Goal: Task Accomplishment & Management: Manage account settings

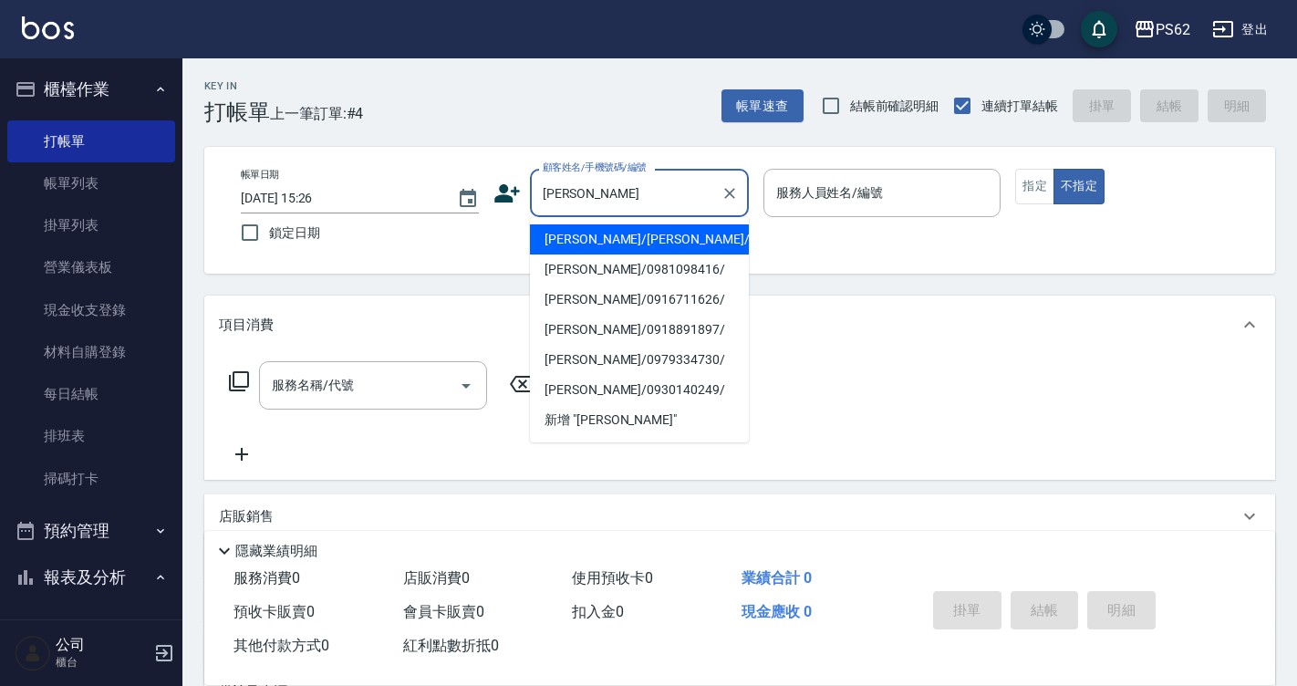
type input "[PERSON_NAME]/[PERSON_NAME]/"
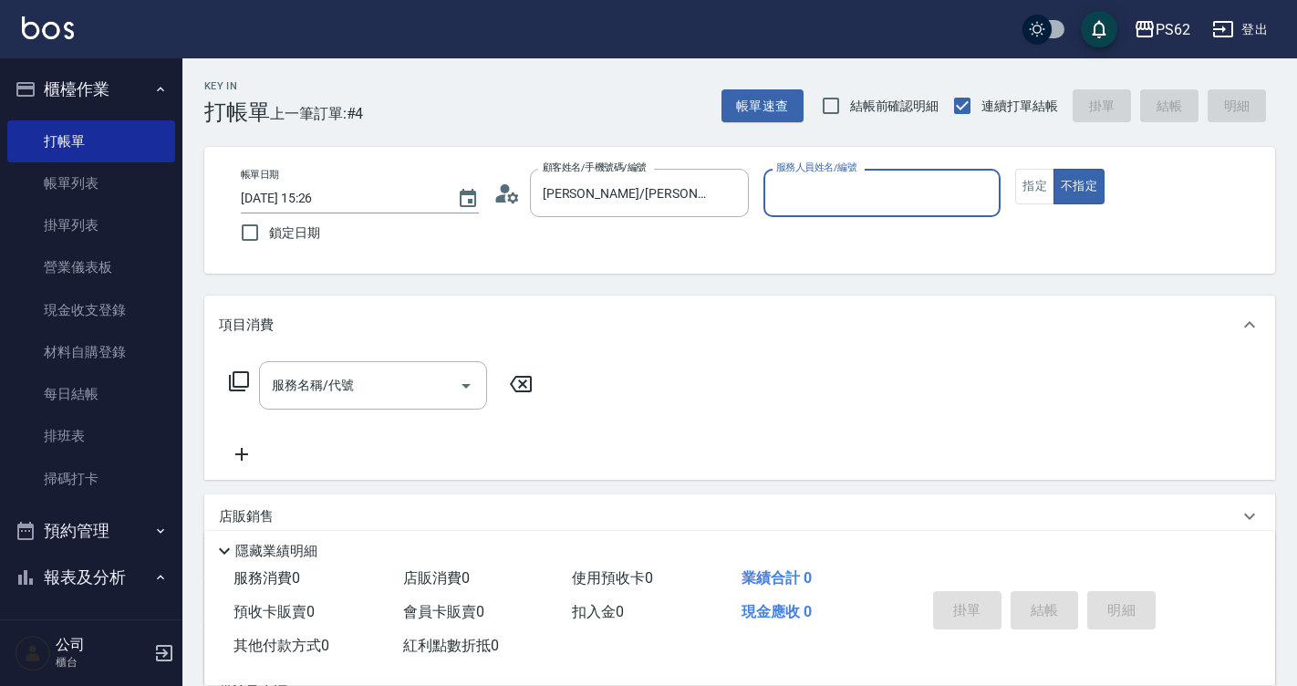
type input "[PERSON_NAME]-2"
click at [1053, 169] on button "不指定" at bounding box center [1078, 187] width 51 height 36
type button "false"
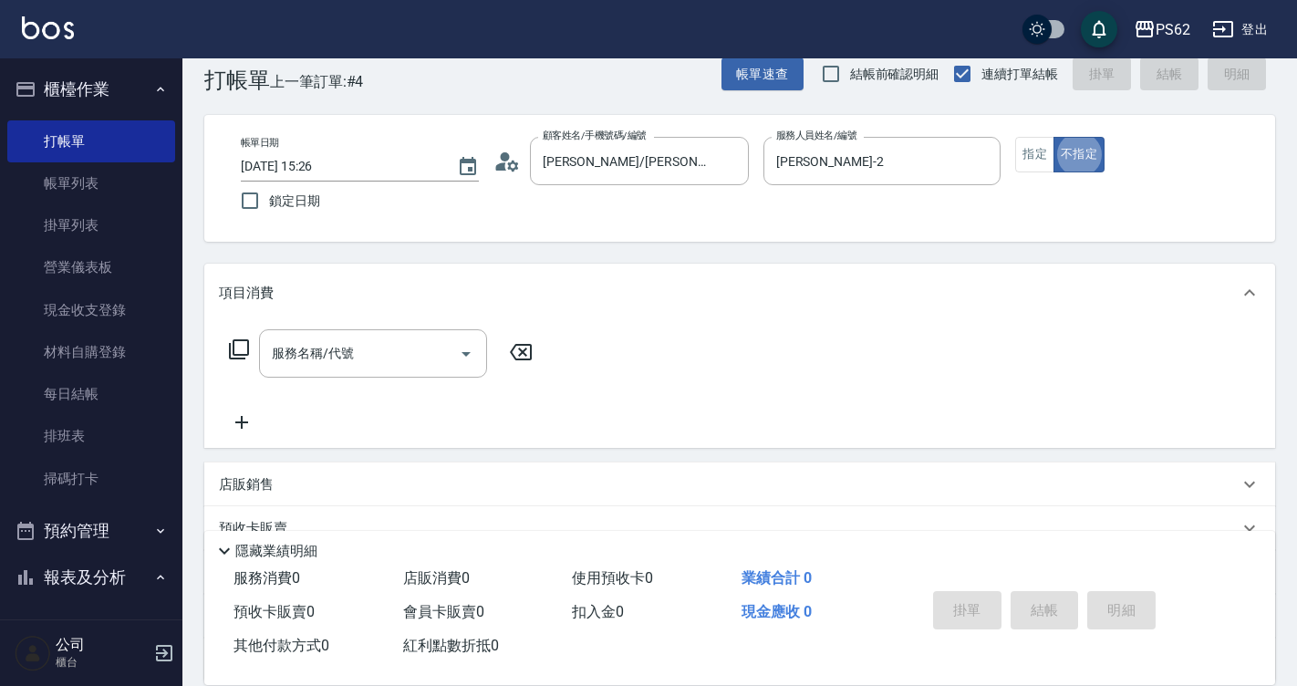
scroll to position [36, 0]
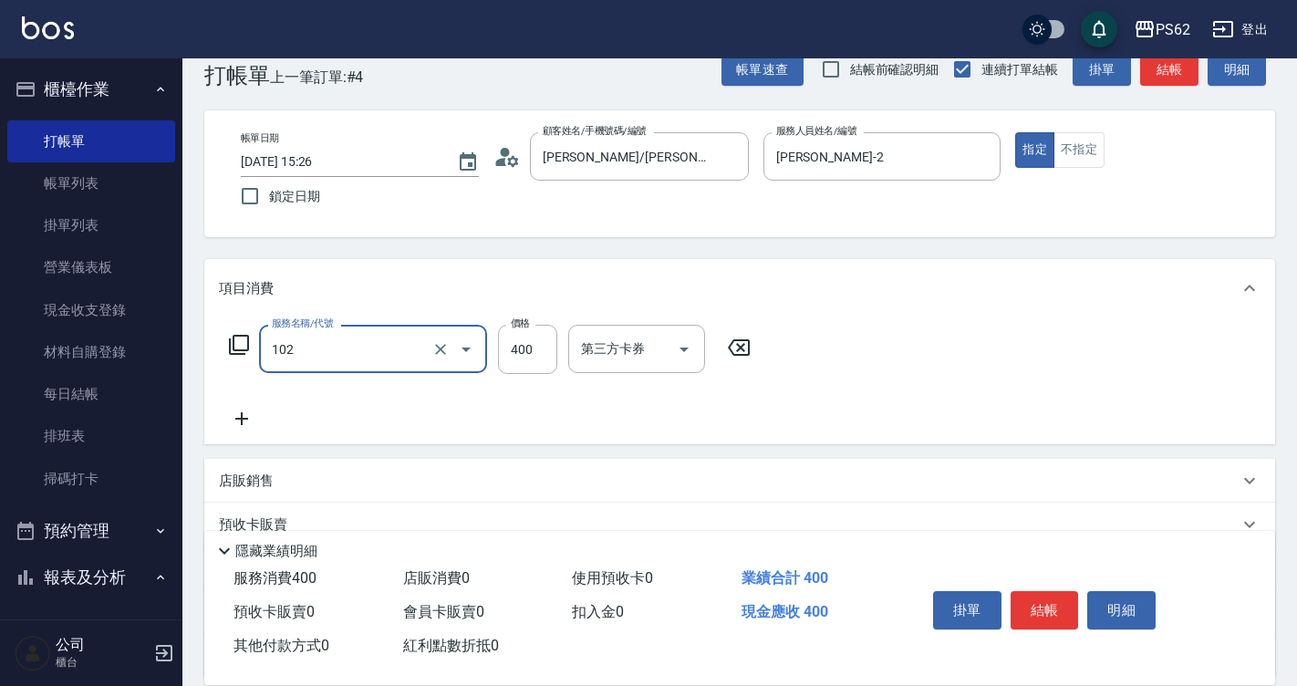
type input "精油洗髮(102)"
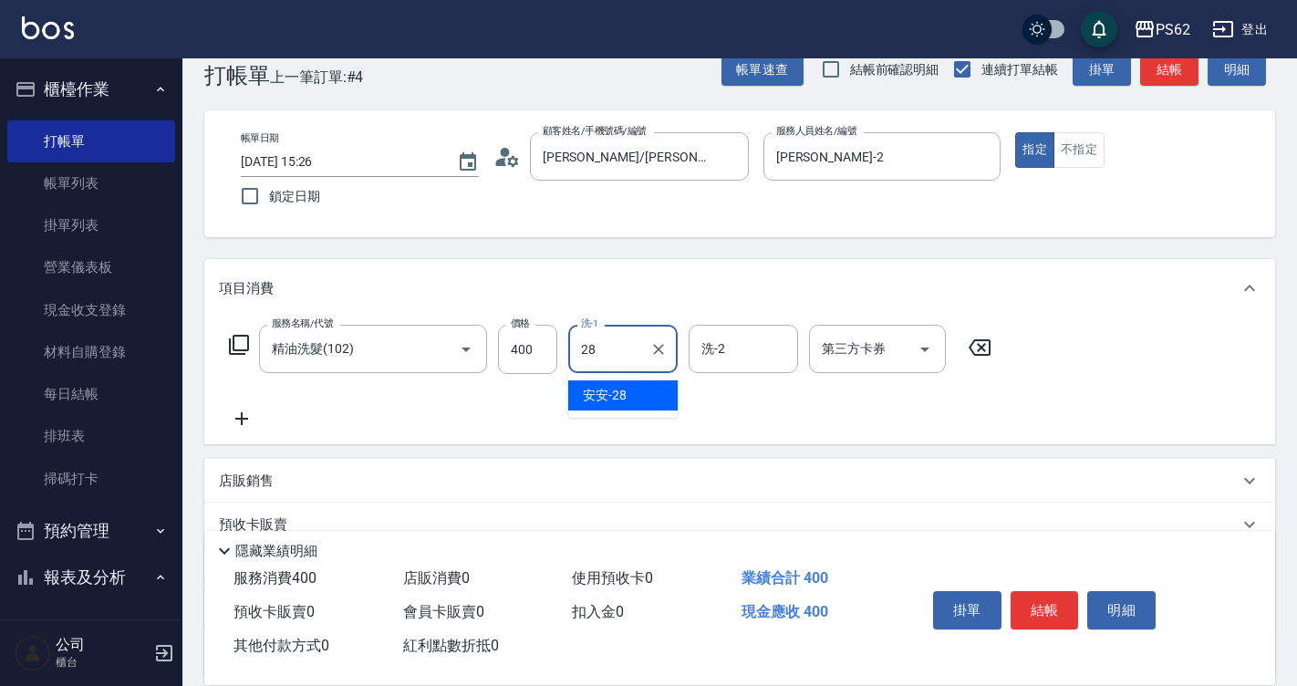
type input "安安-28"
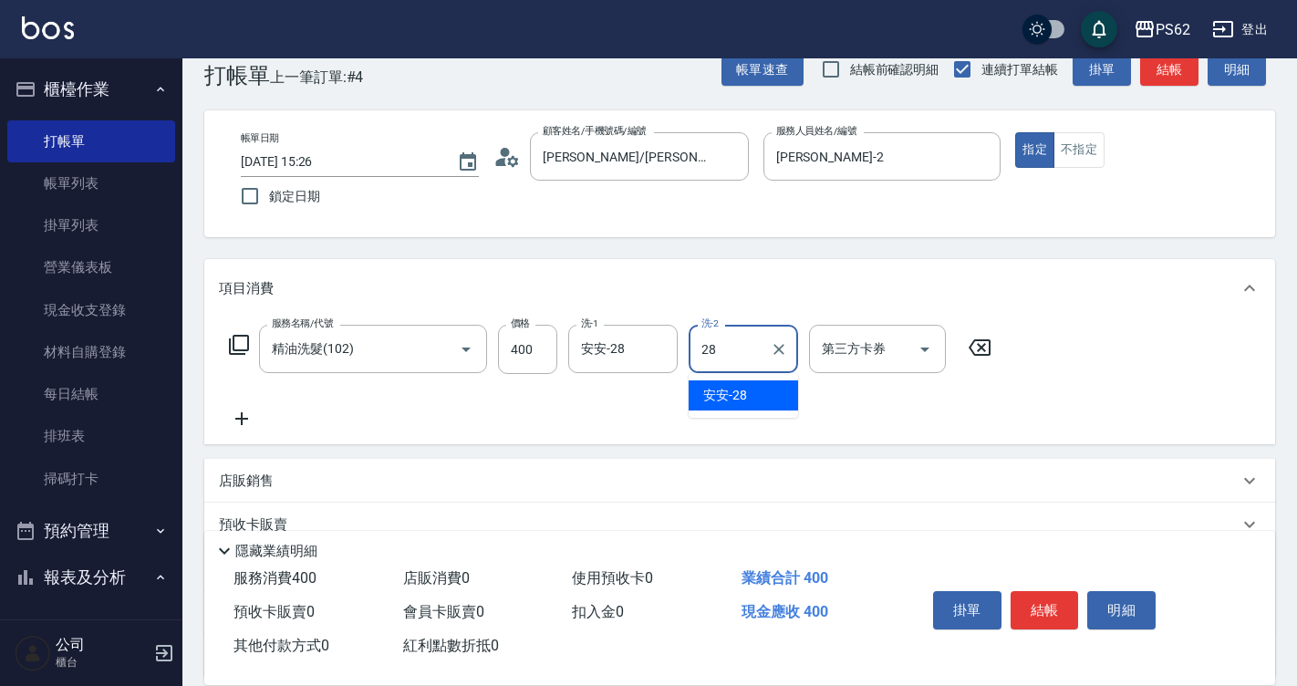
type input "安安-28"
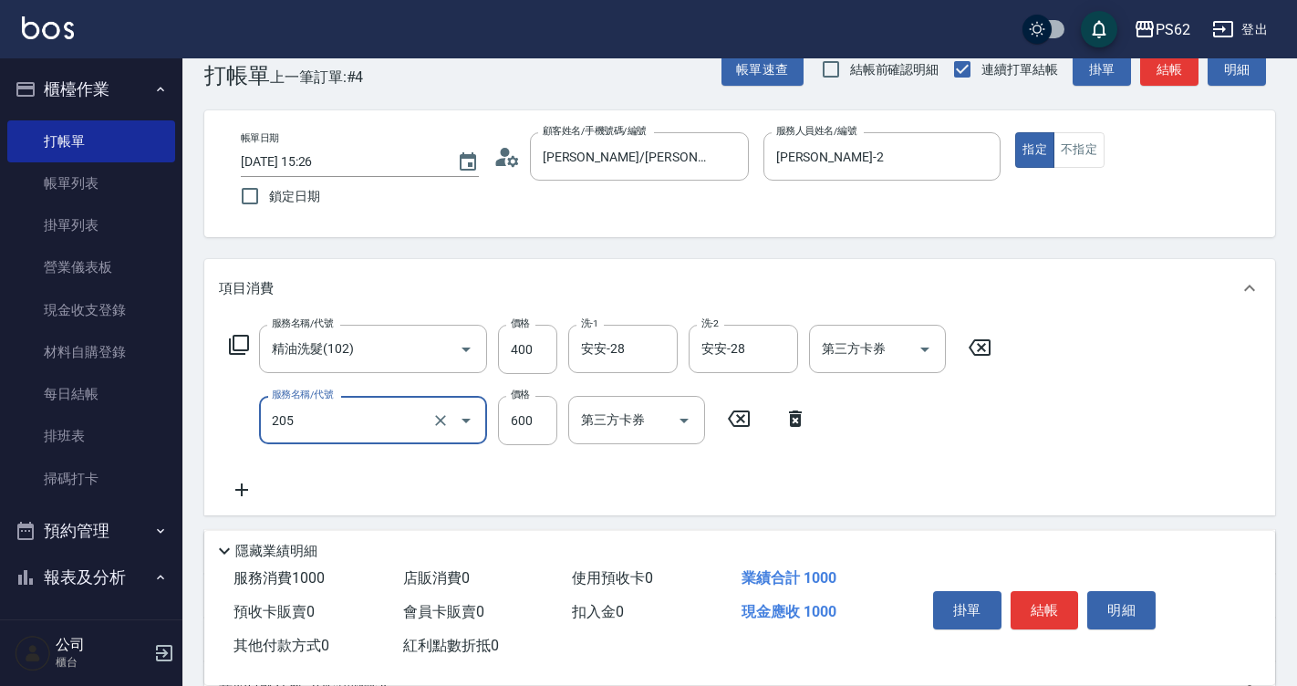
type input "A級洗剪400(205)"
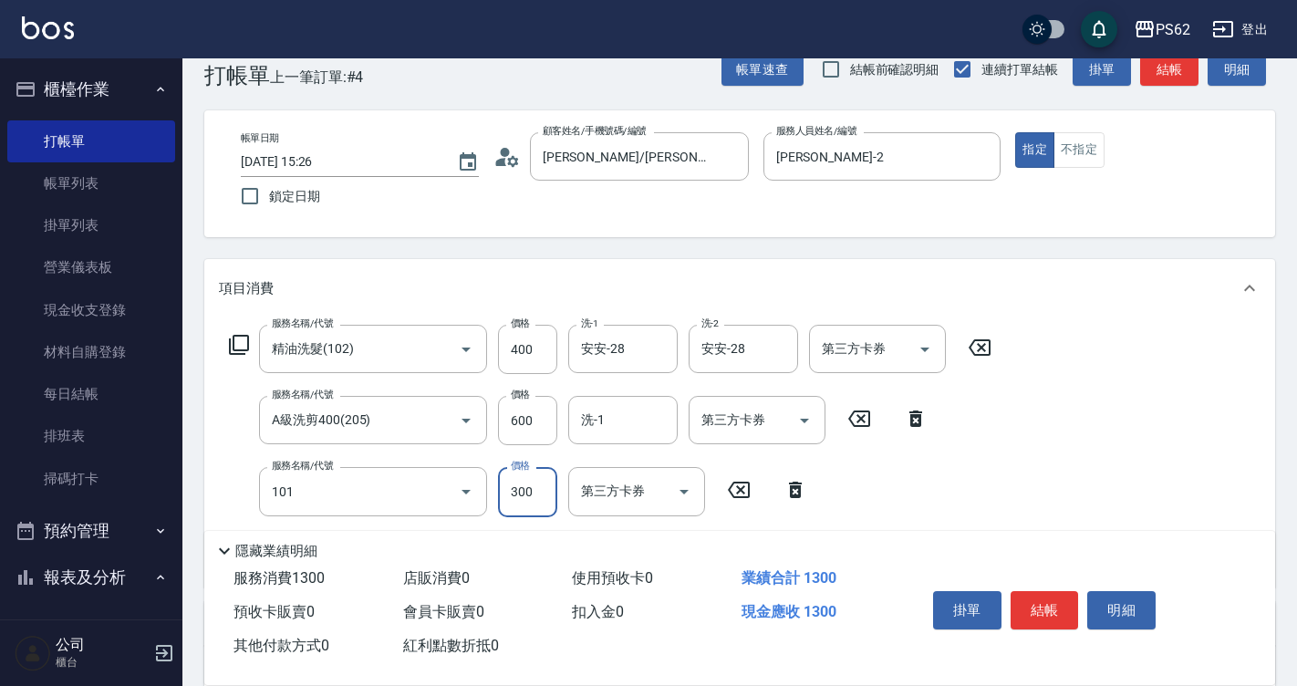
type input "洗髮(101)"
type input "450"
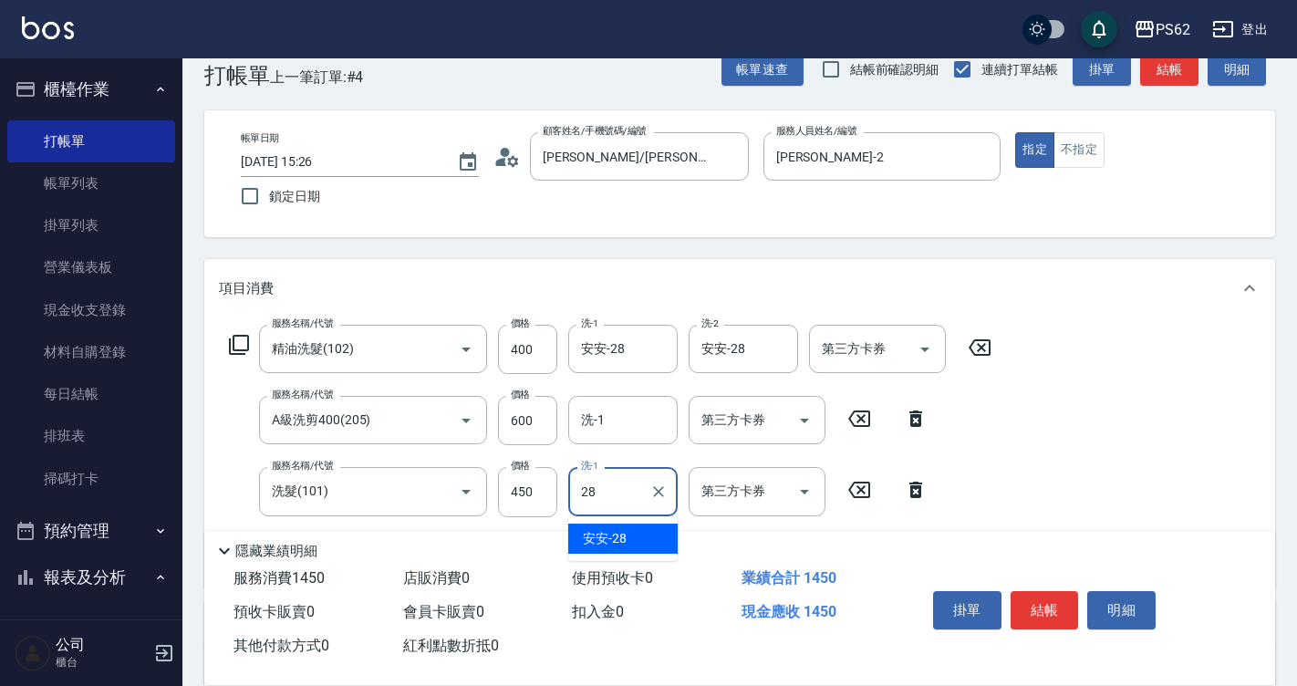
type input "安安-28"
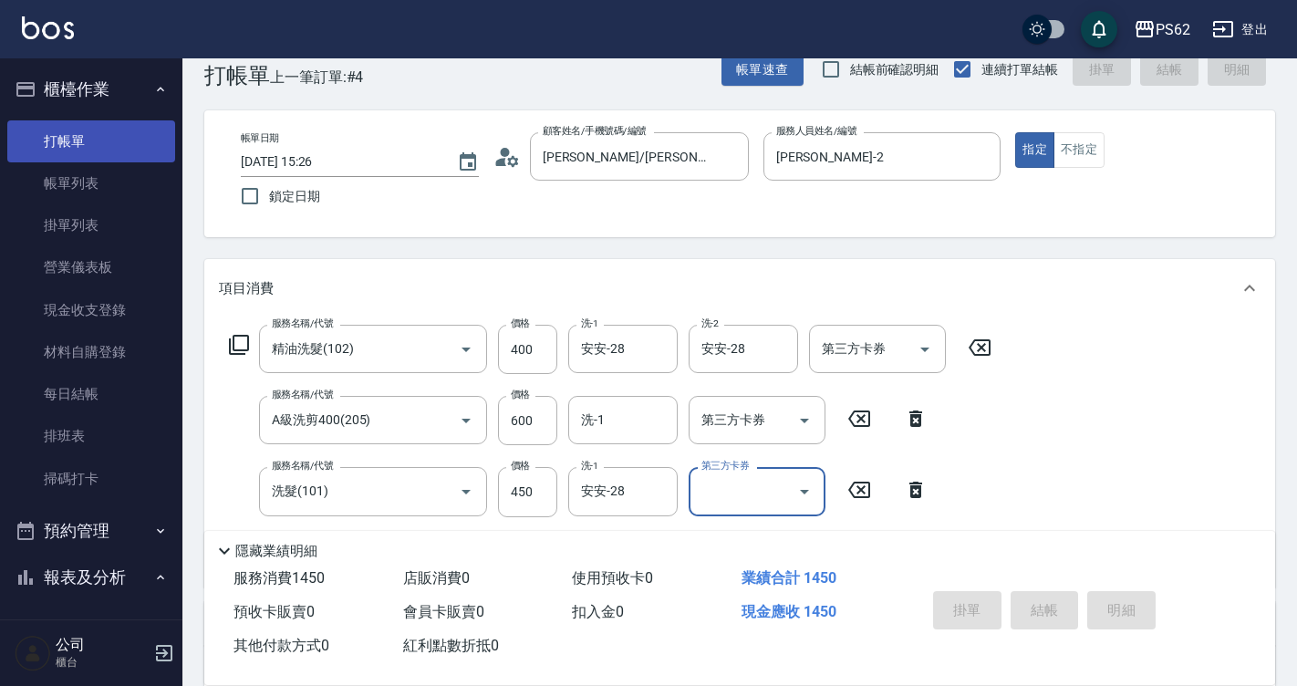
type input "[DATE] 16:01"
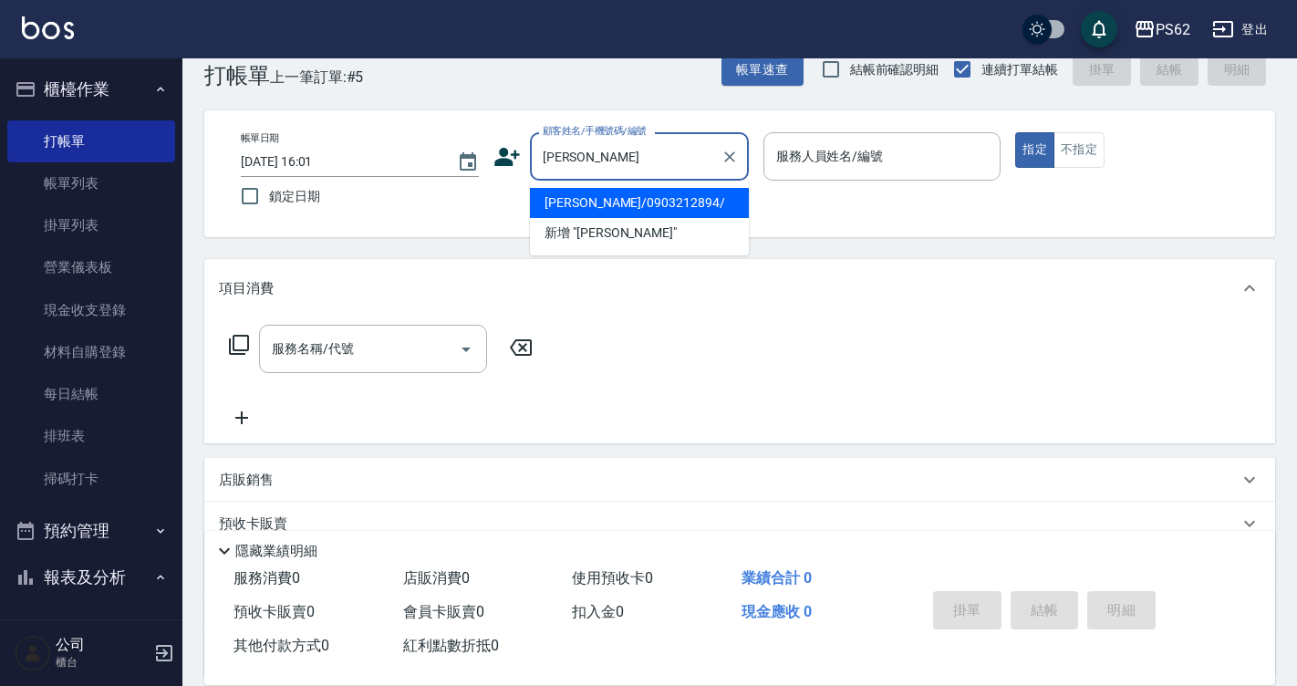
type input "[PERSON_NAME]/0903212894/"
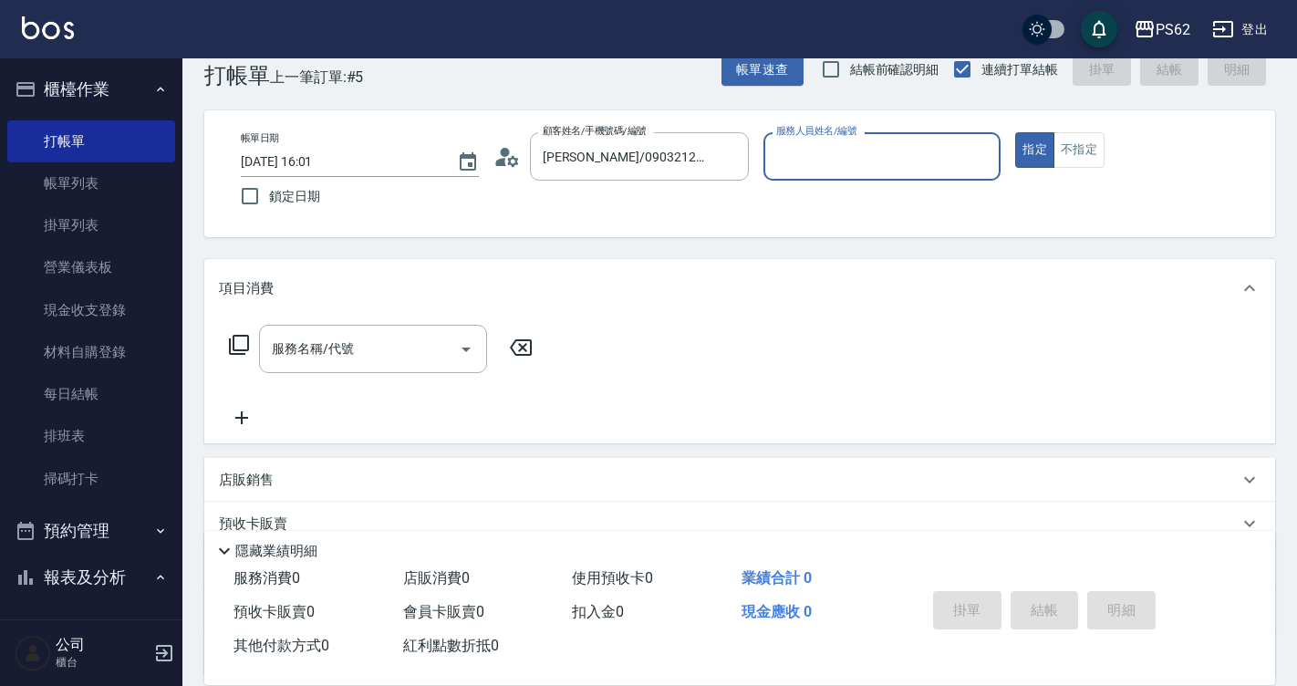
type input "[PERSON_NAME]-2"
click at [1015, 132] on button "指定" at bounding box center [1034, 150] width 39 height 36
type button "true"
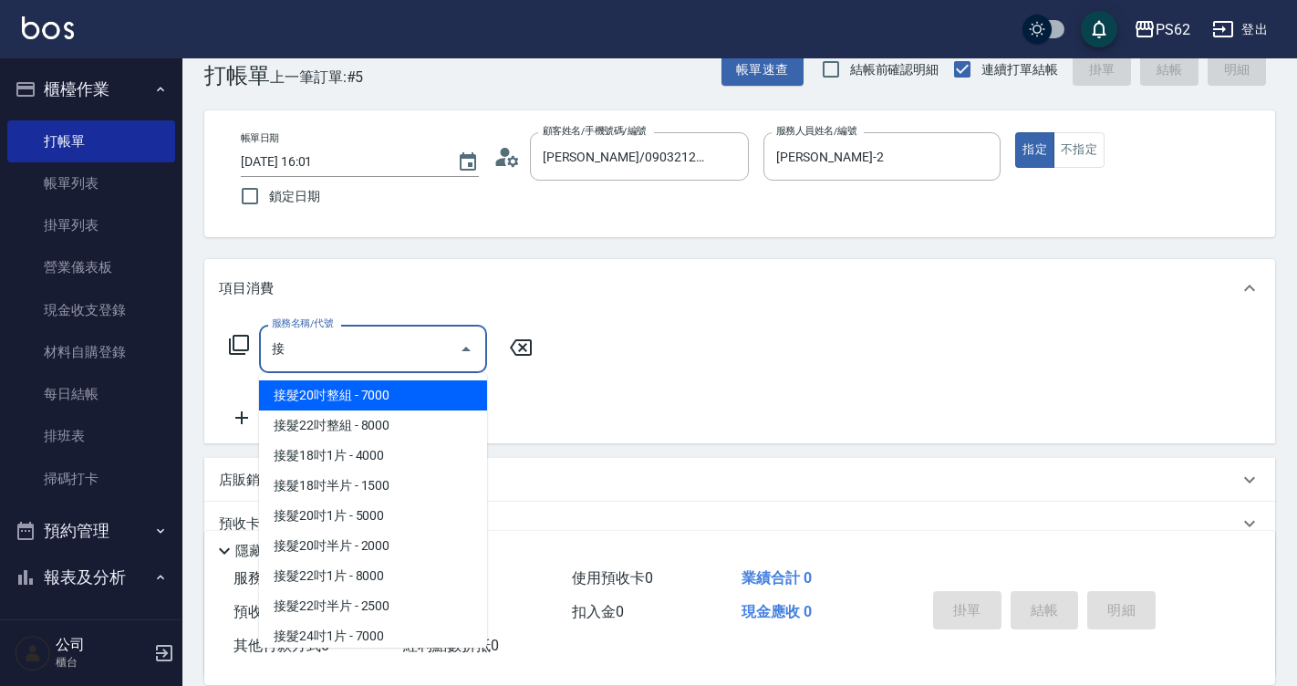
scroll to position [184, 0]
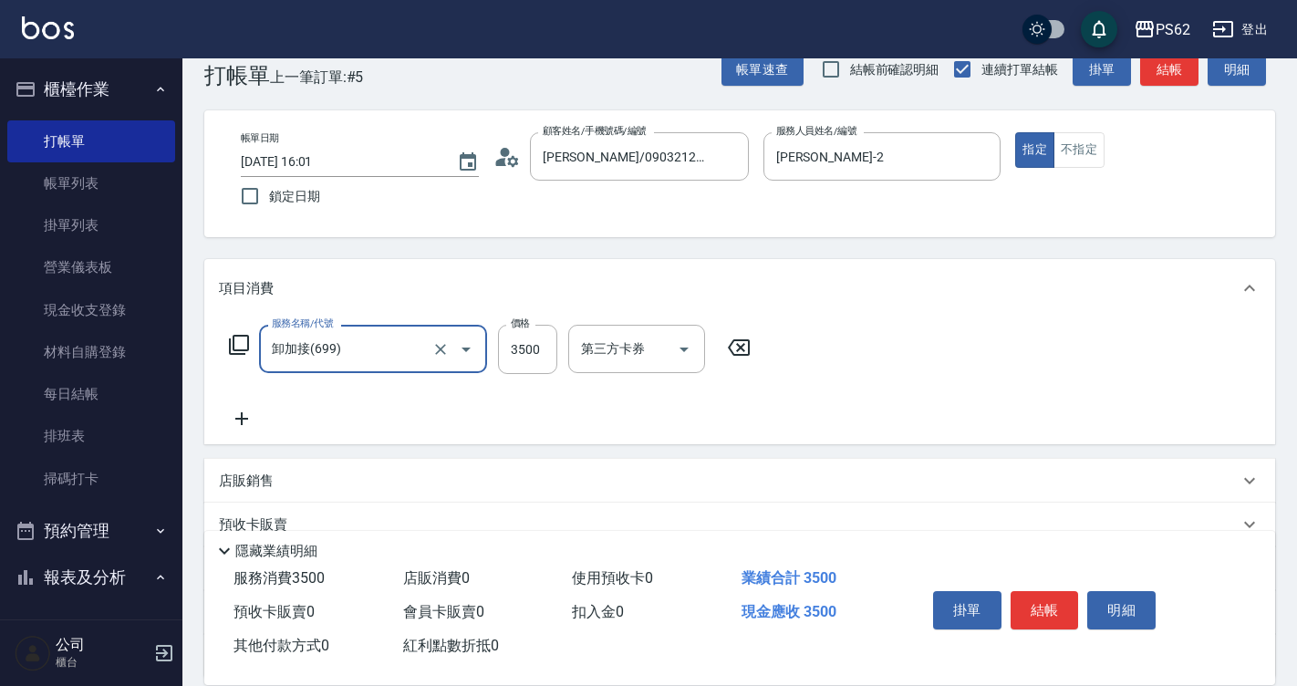
type input "卸加接(699)"
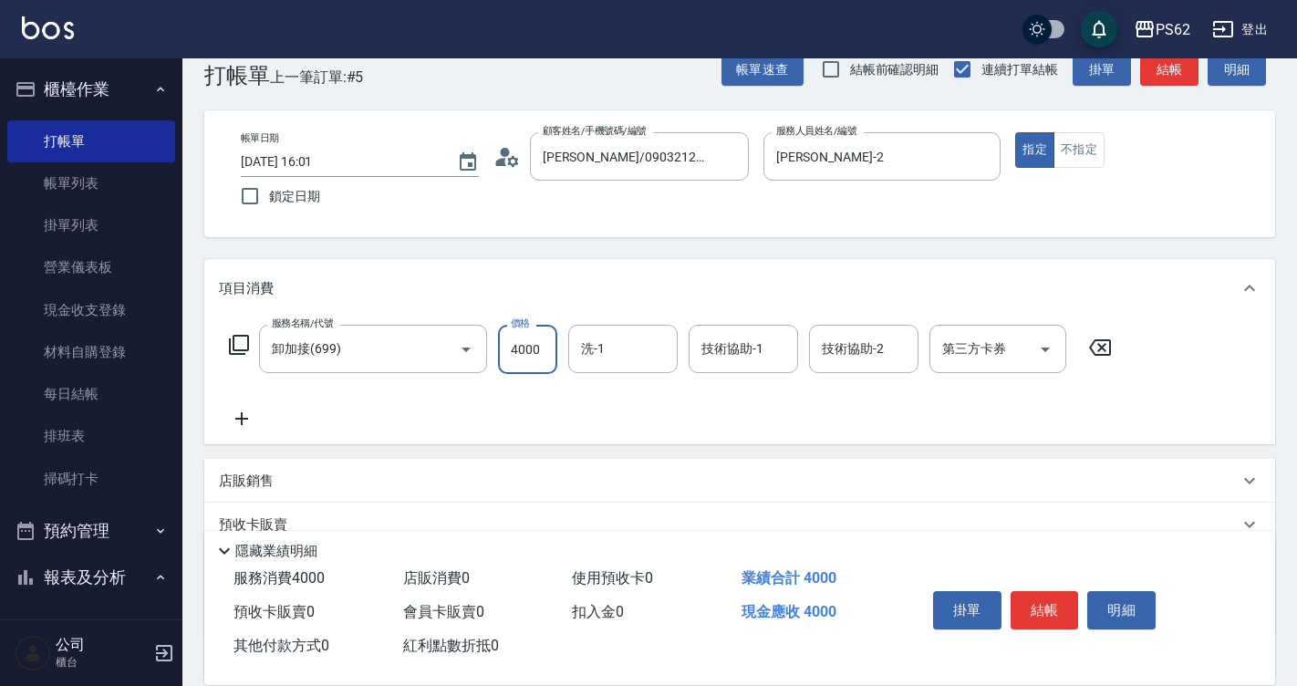
type input "4000"
type input "安安-28"
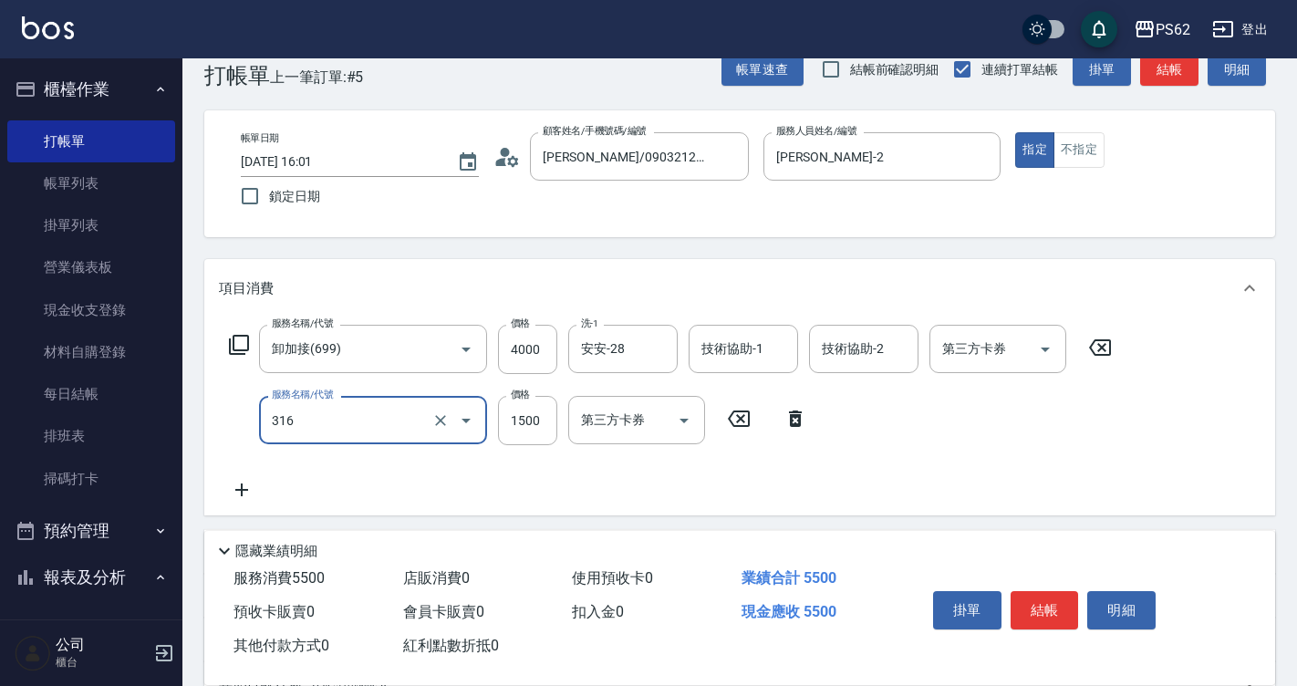
type input "頂級染髮(316)"
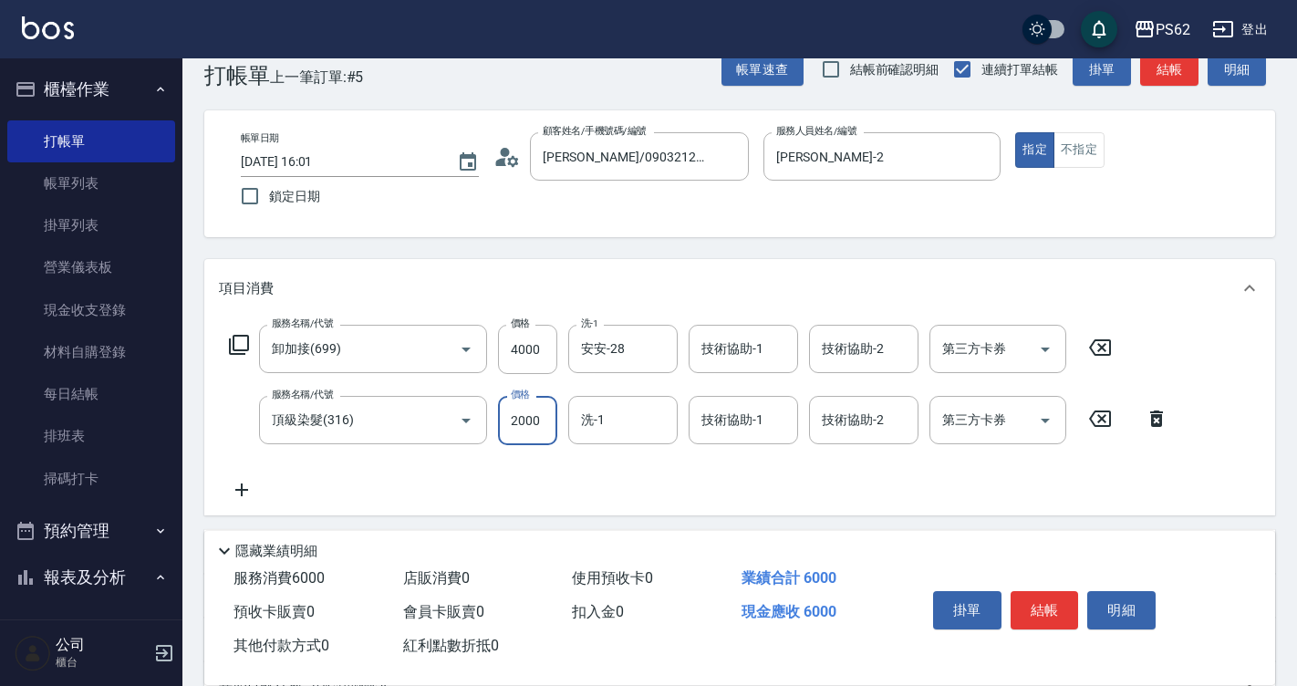
type input "2000"
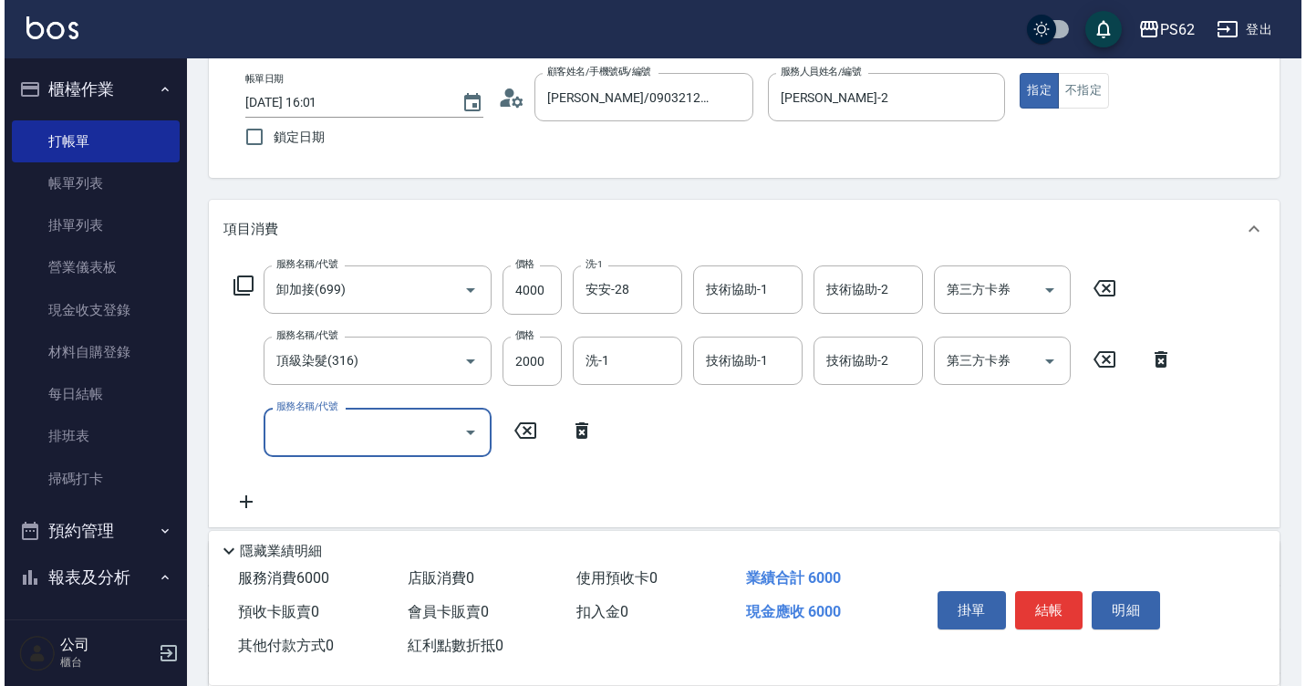
scroll to position [128, 0]
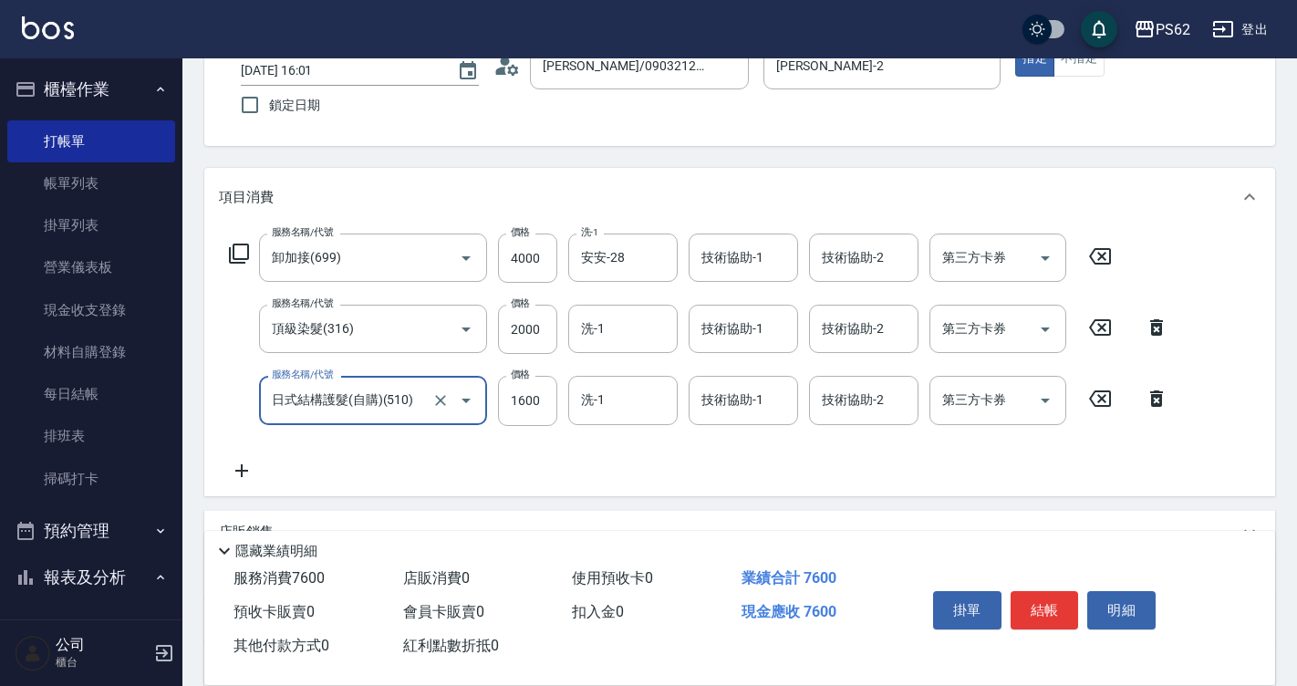
type input "日式結構護髮(自購)(510)"
type input "2100"
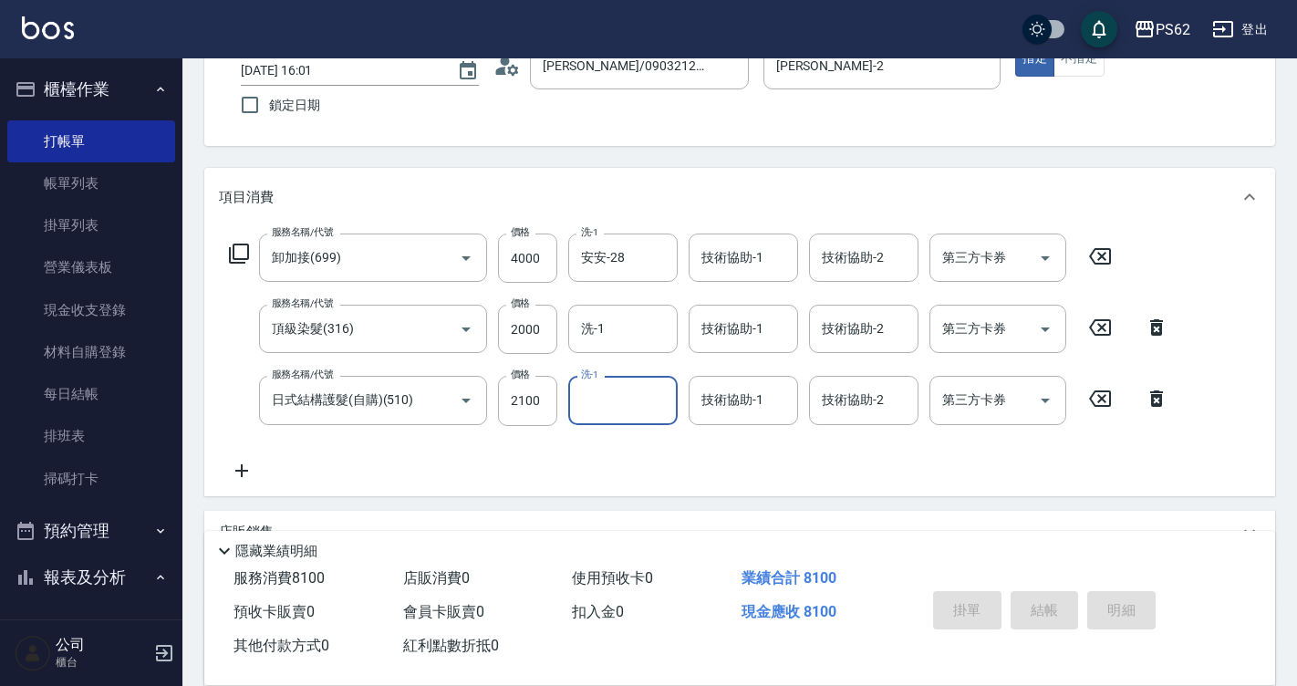
type input "[DATE] 16:02"
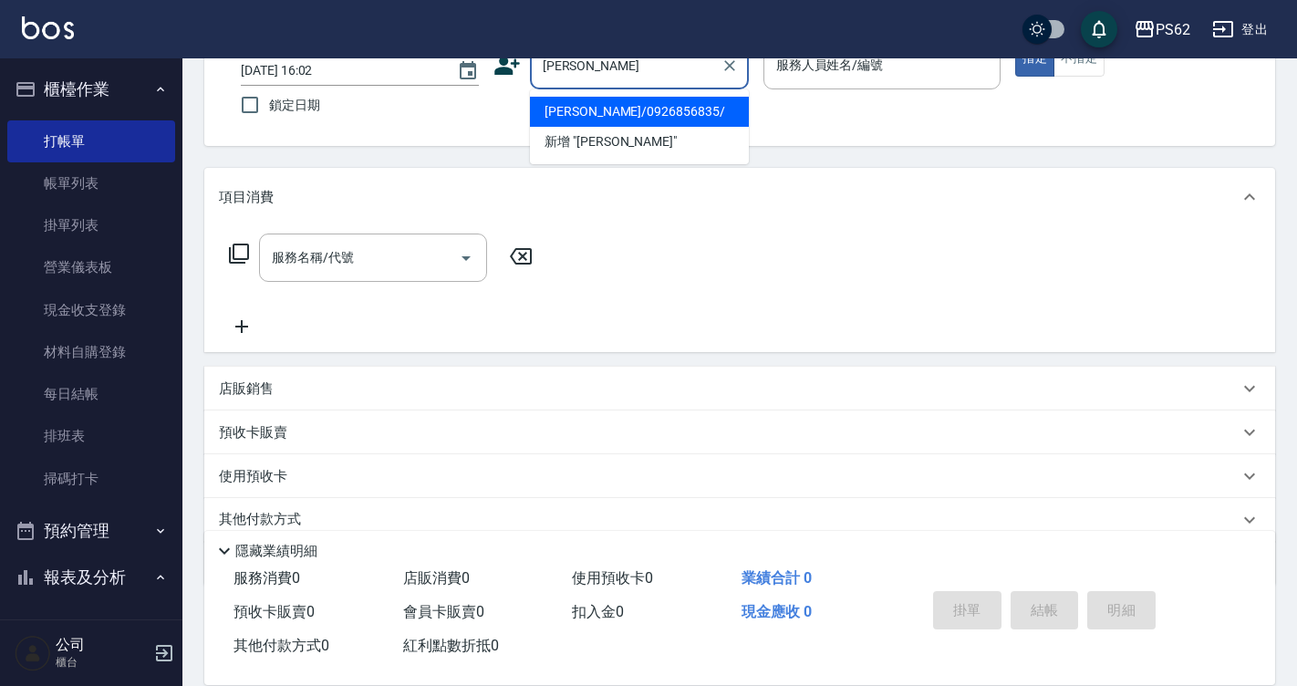
click at [632, 119] on li "[PERSON_NAME]/0926856835/" at bounding box center [639, 112] width 219 height 30
type input "[PERSON_NAME]/0926856835/"
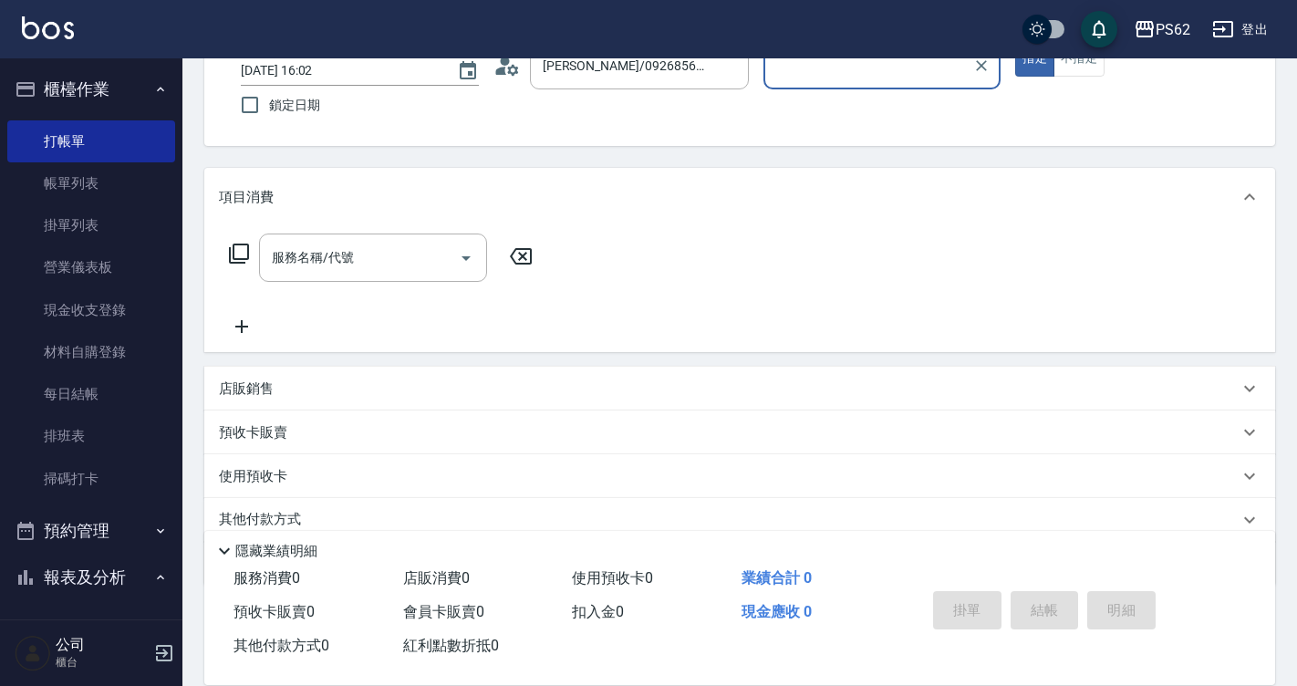
type input "[PERSON_NAME]-2"
click at [509, 69] on icon at bounding box center [512, 69] width 11 height 11
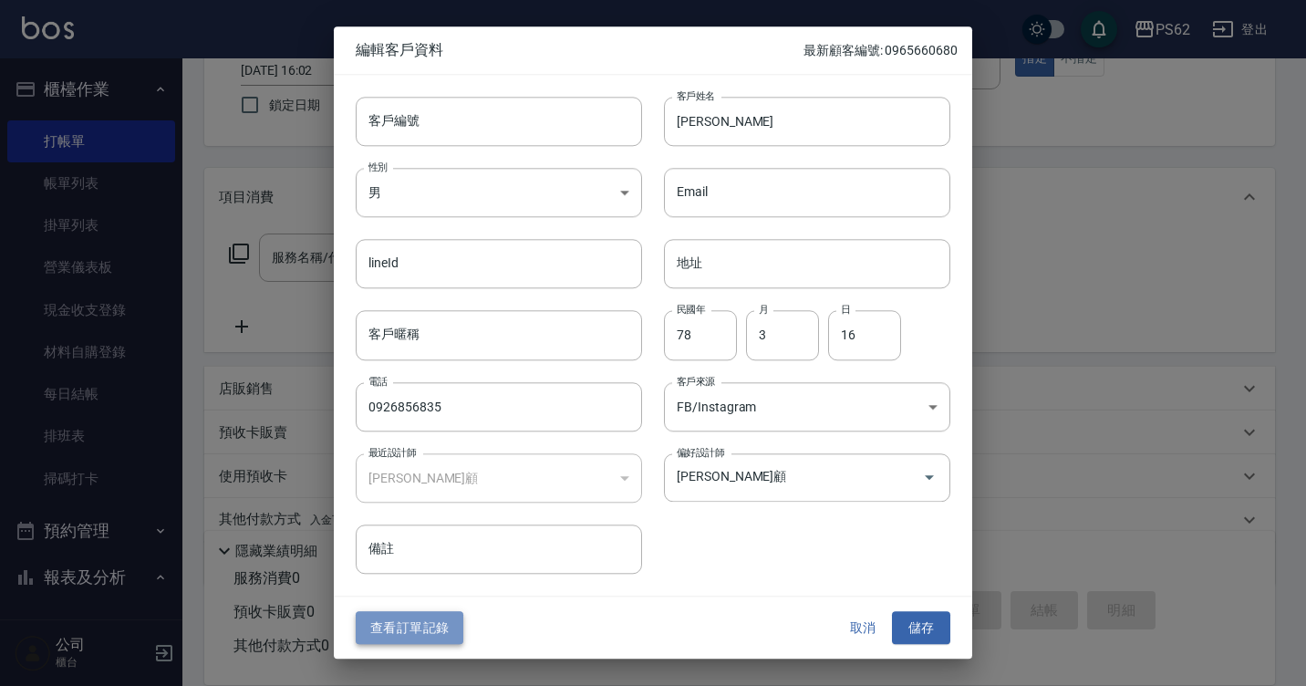
click at [393, 622] on button "查看訂單記錄" at bounding box center [410, 628] width 108 height 34
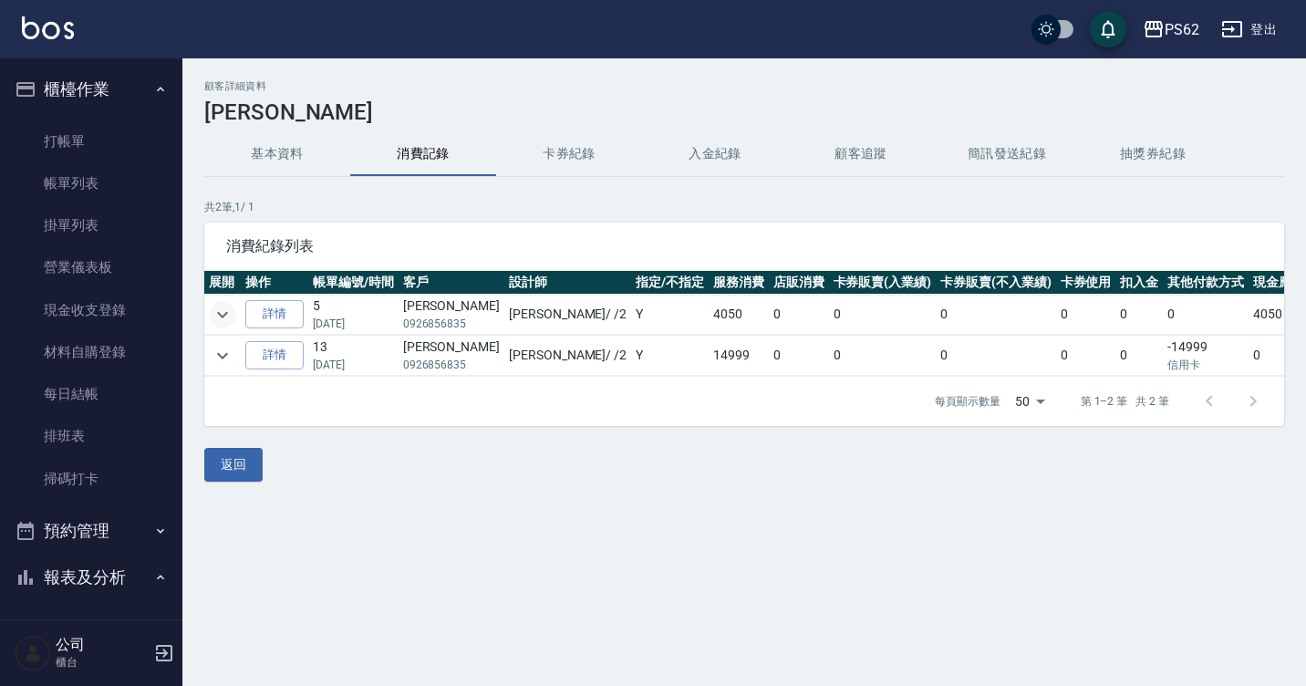
click at [219, 311] on icon "expand row" at bounding box center [223, 315] width 22 height 22
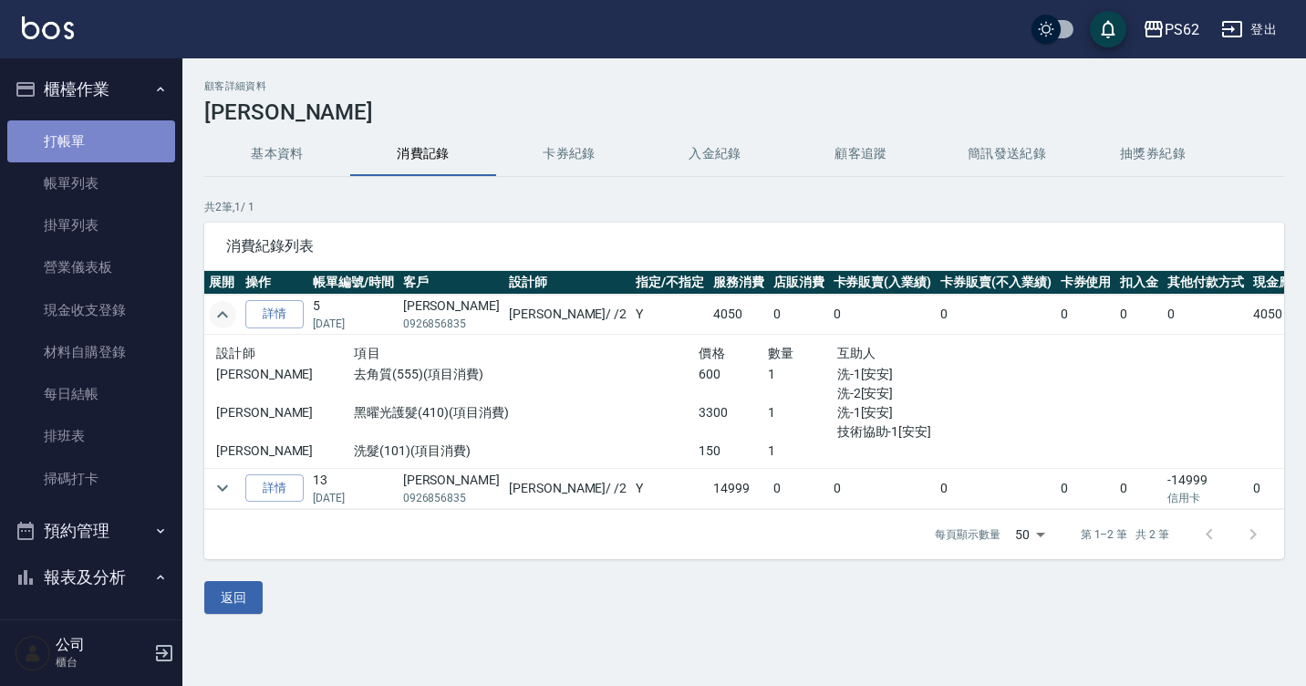
click at [108, 132] on link "打帳單" at bounding box center [91, 141] width 168 height 42
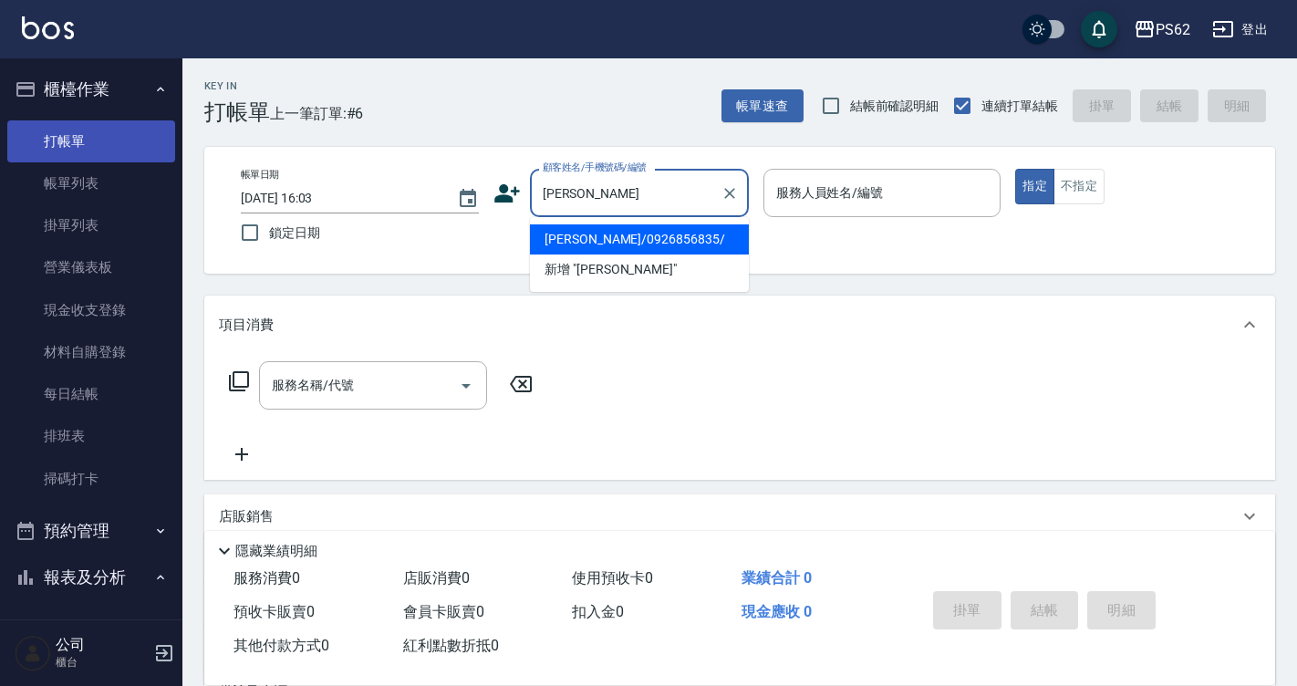
type input "[PERSON_NAME]/0926856835/"
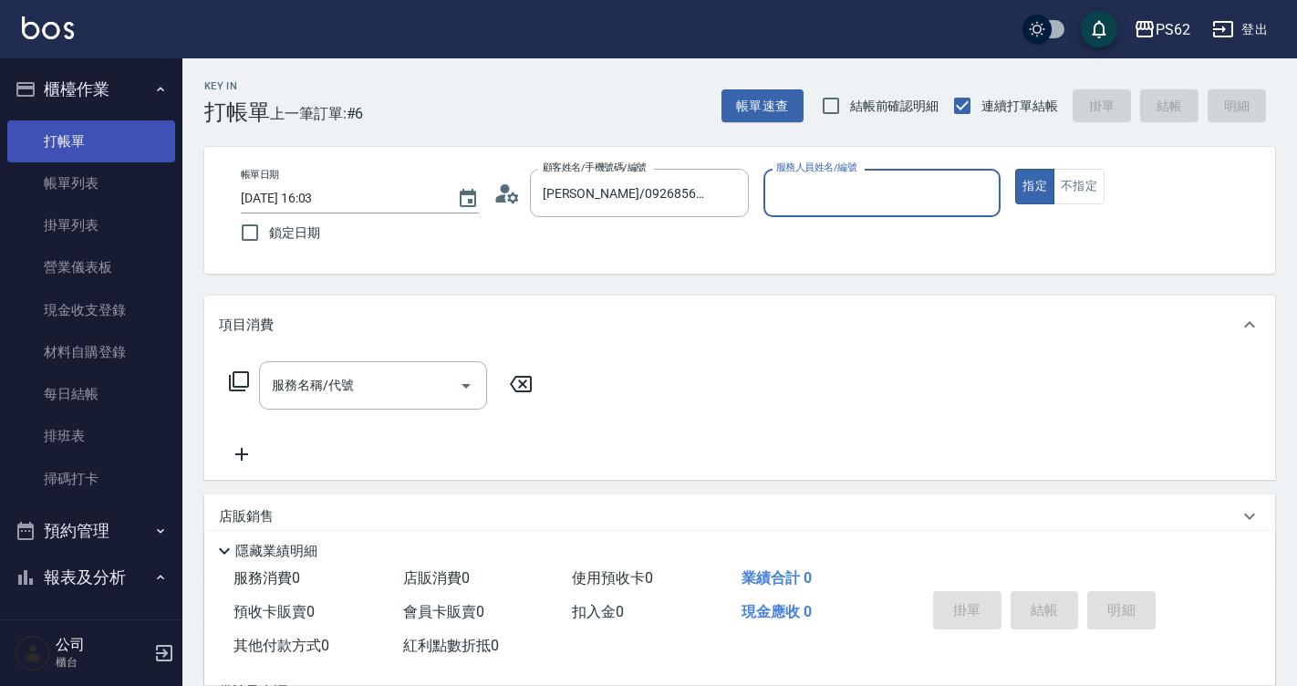
type input "[PERSON_NAME]-2"
click at [1015, 169] on button "指定" at bounding box center [1034, 187] width 39 height 36
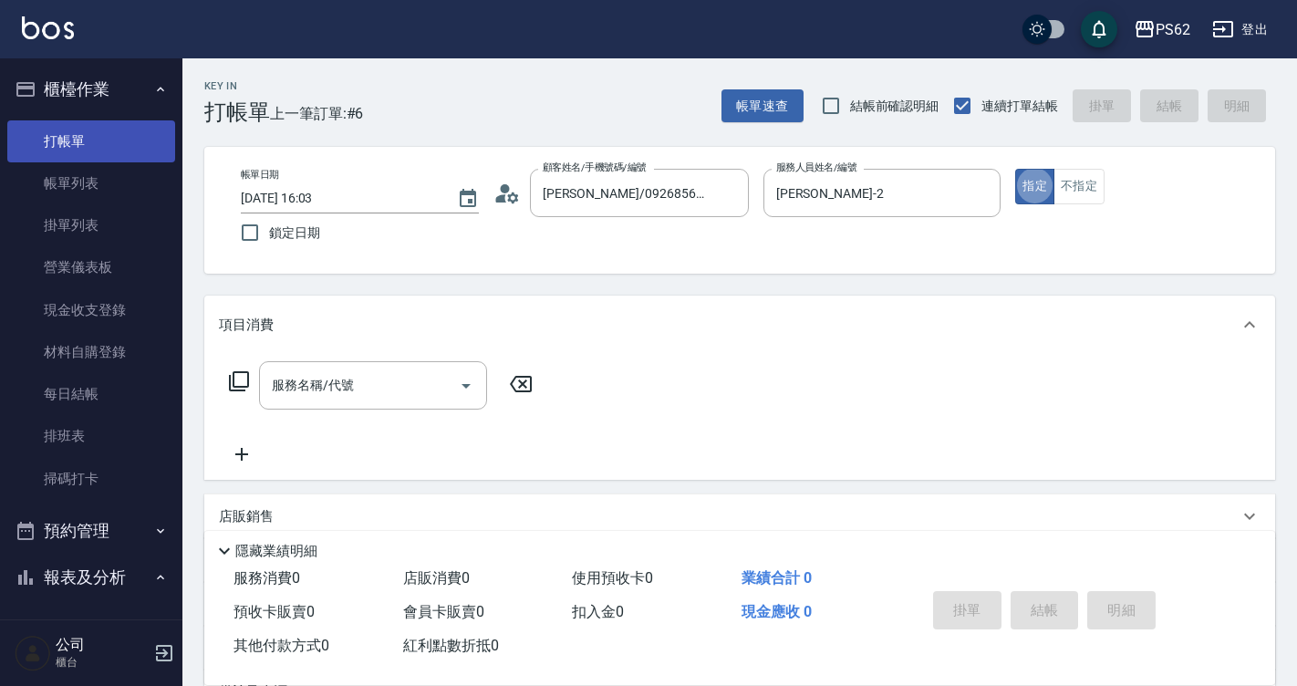
type button "true"
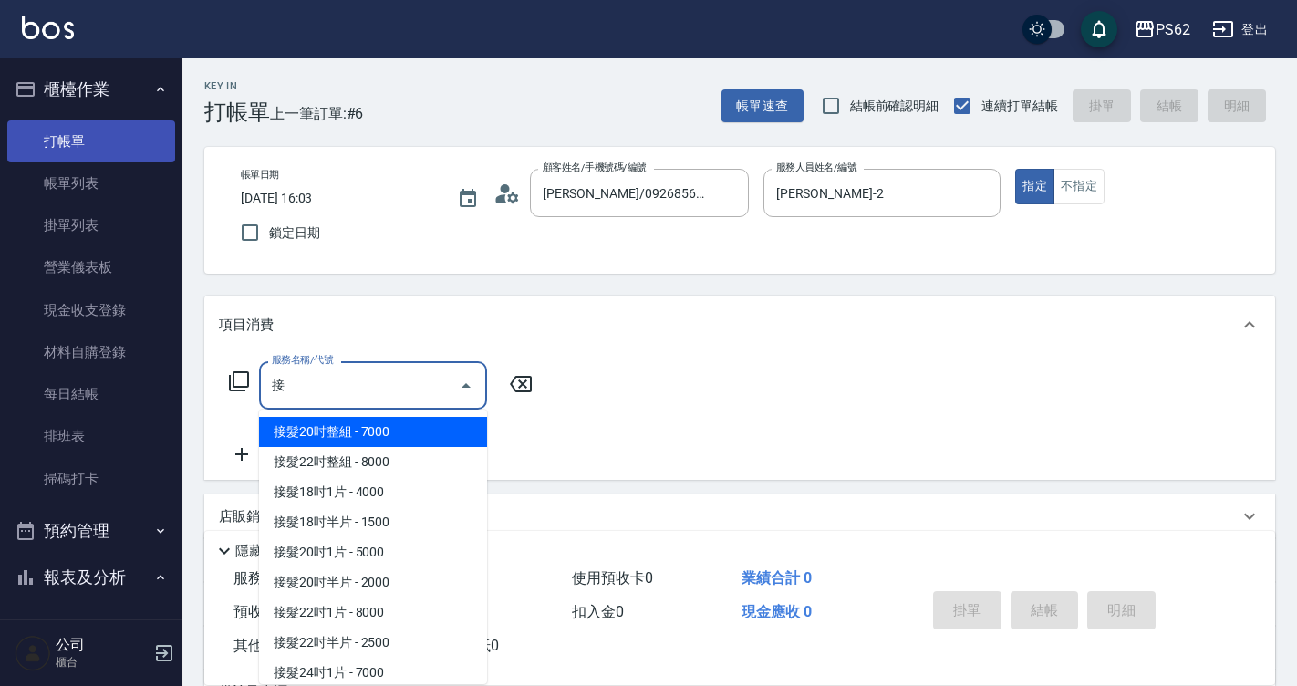
type input "接髮20吋整組(606)"
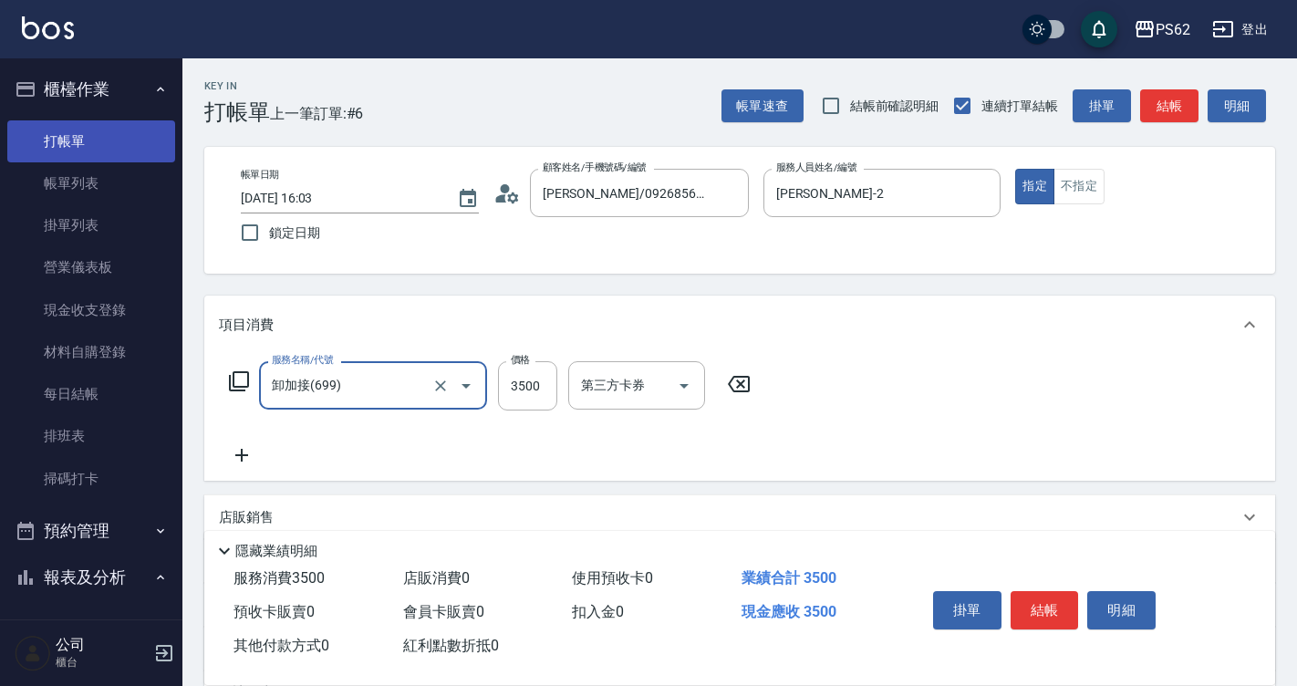
type input "卸加接(699)"
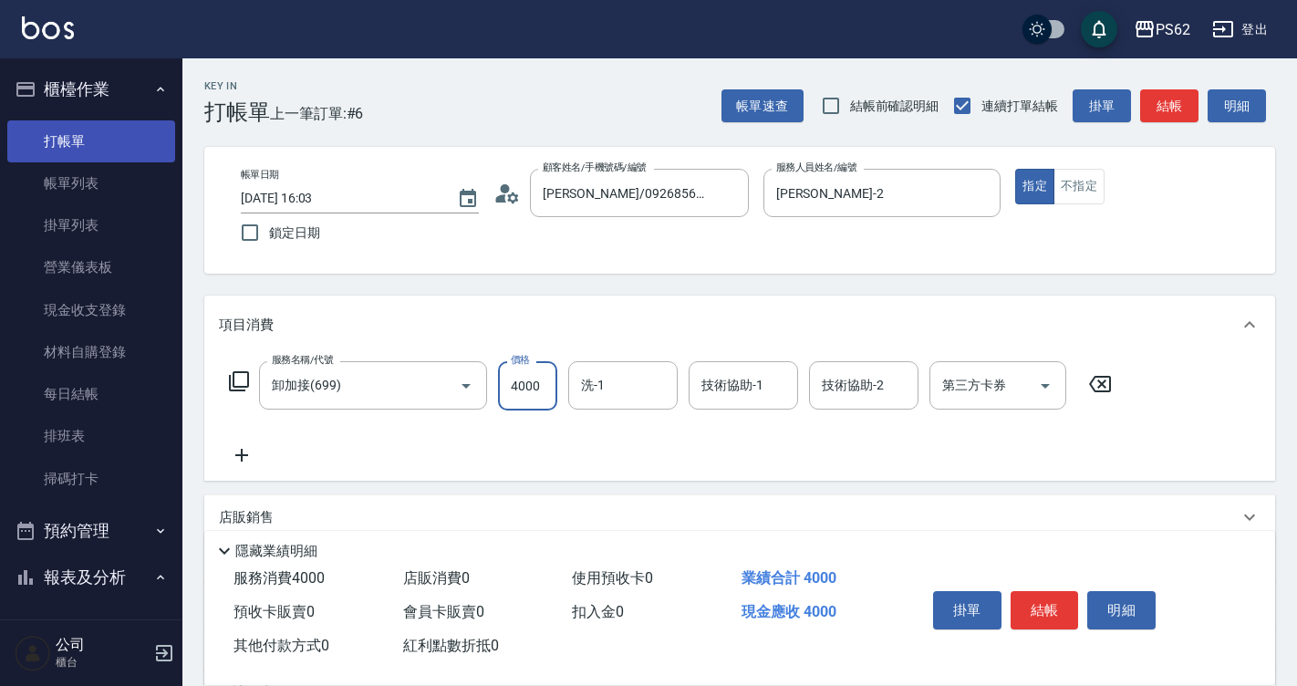
type input "4000"
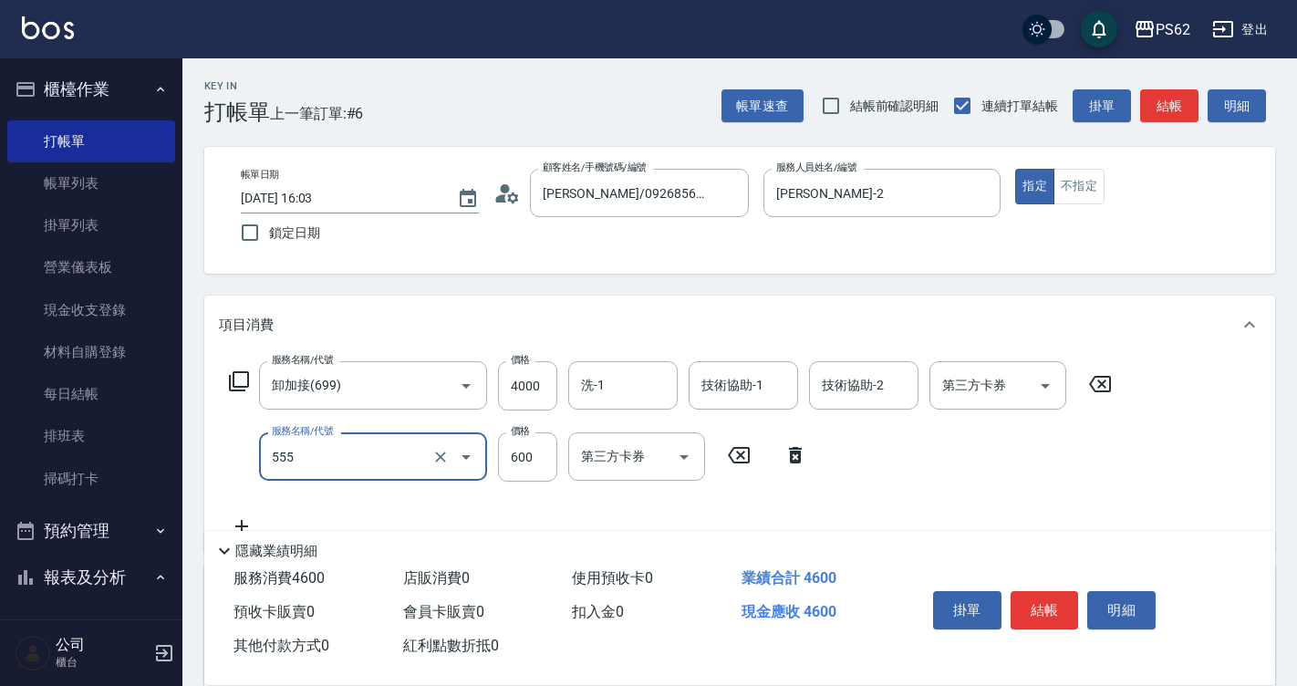
type input "去角質(555)"
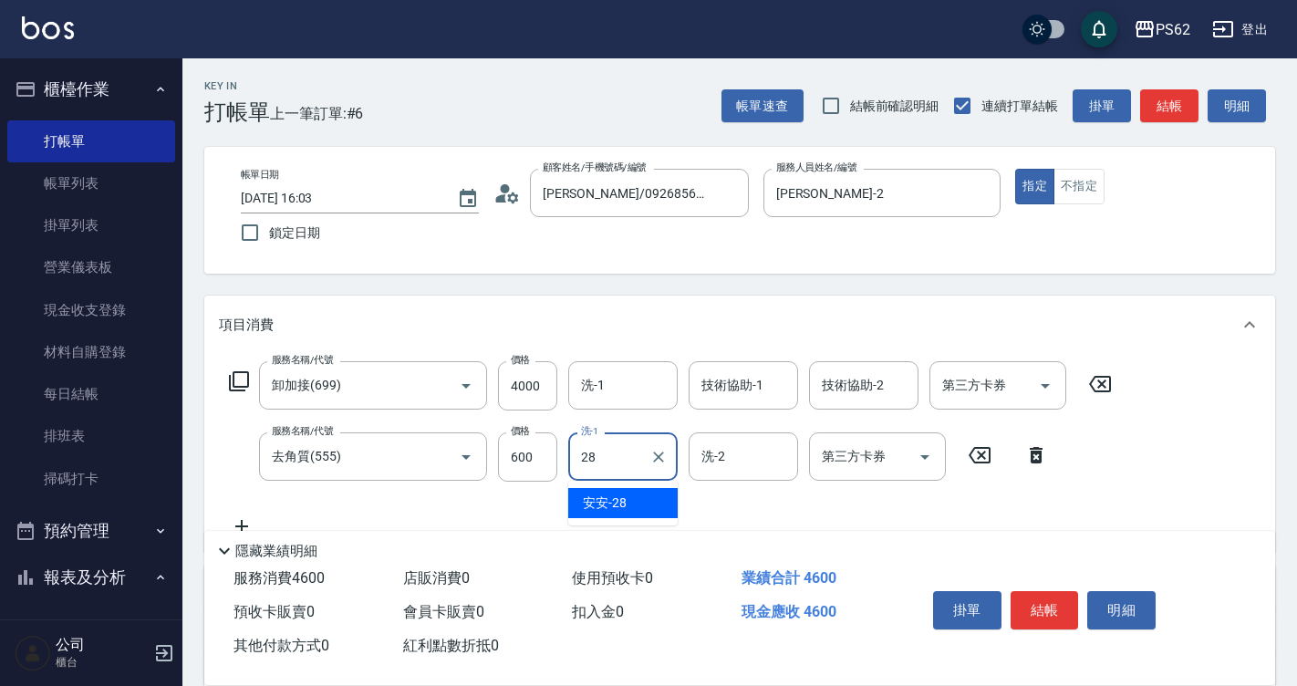
type input "安安-28"
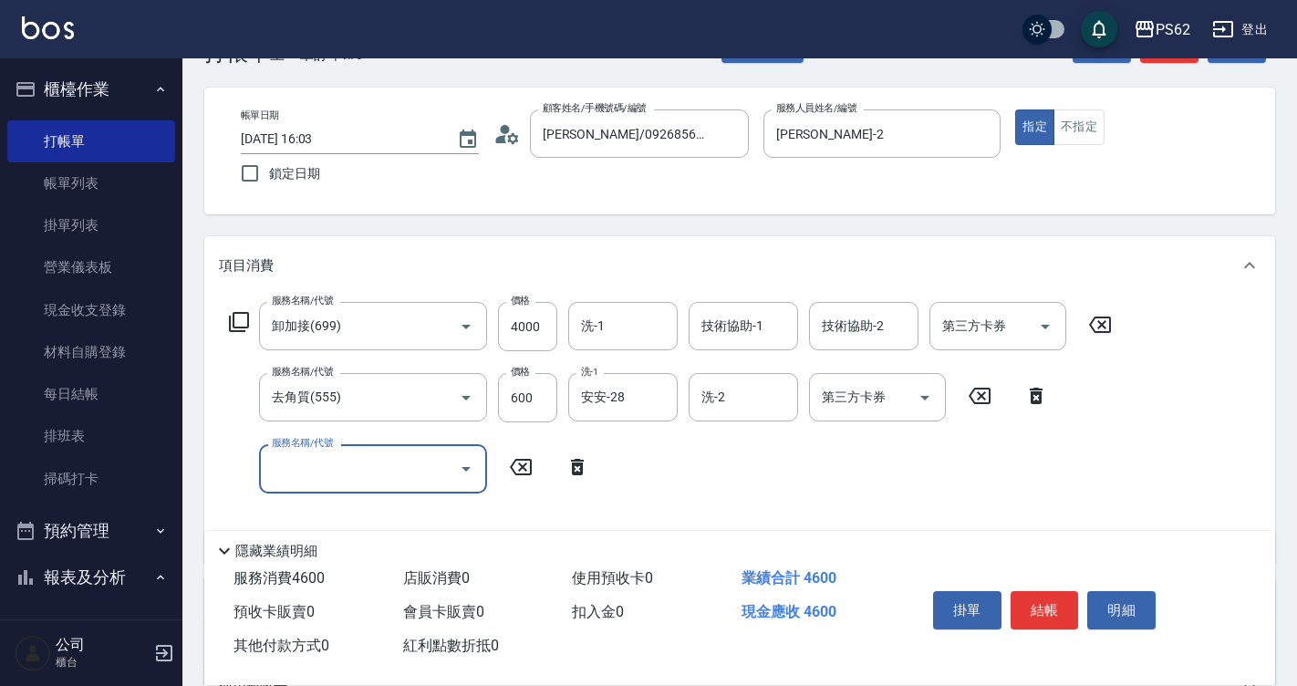
scroll to position [91, 0]
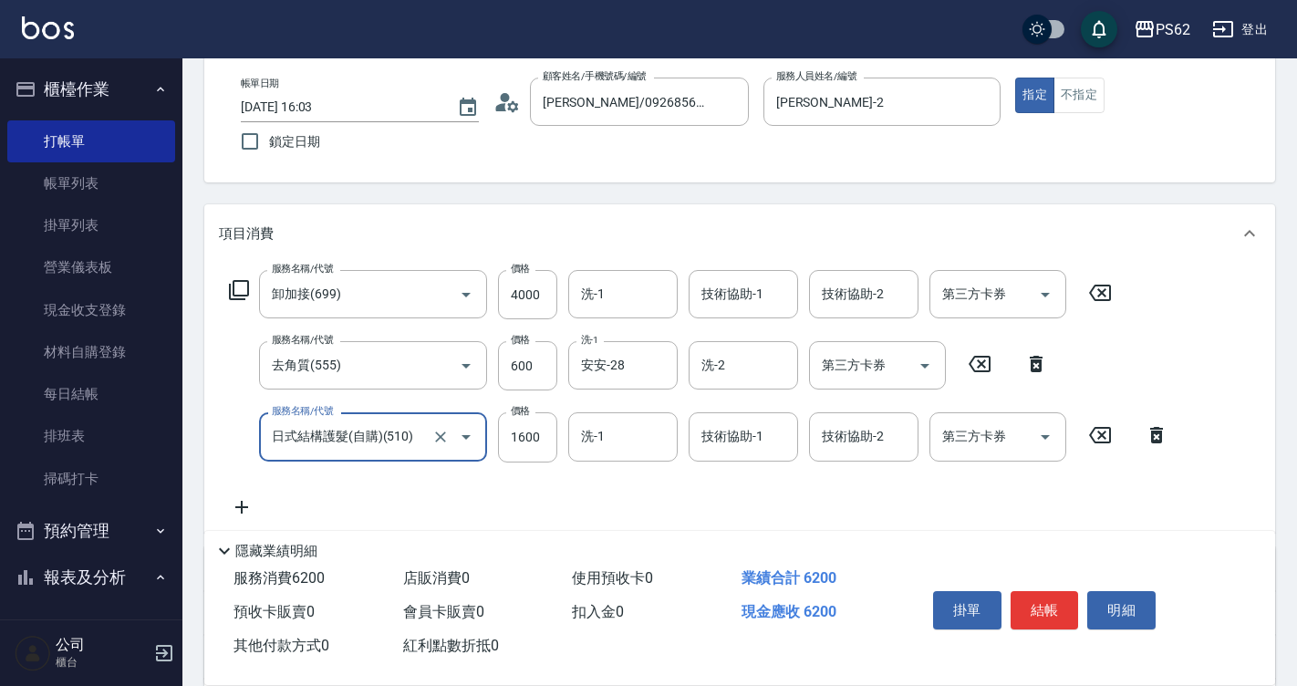
type input "日式結構護髮(自購)(510)"
type input "2100"
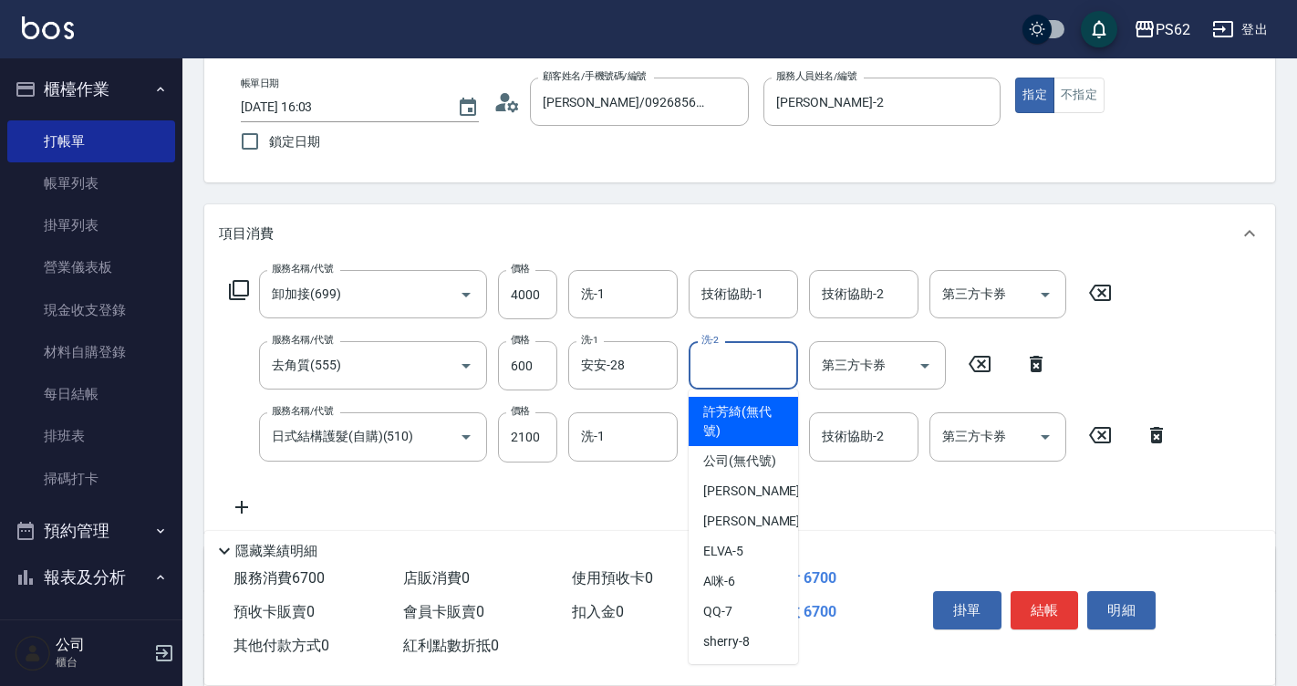
click at [748, 372] on input "洗-2" at bounding box center [743, 365] width 93 height 32
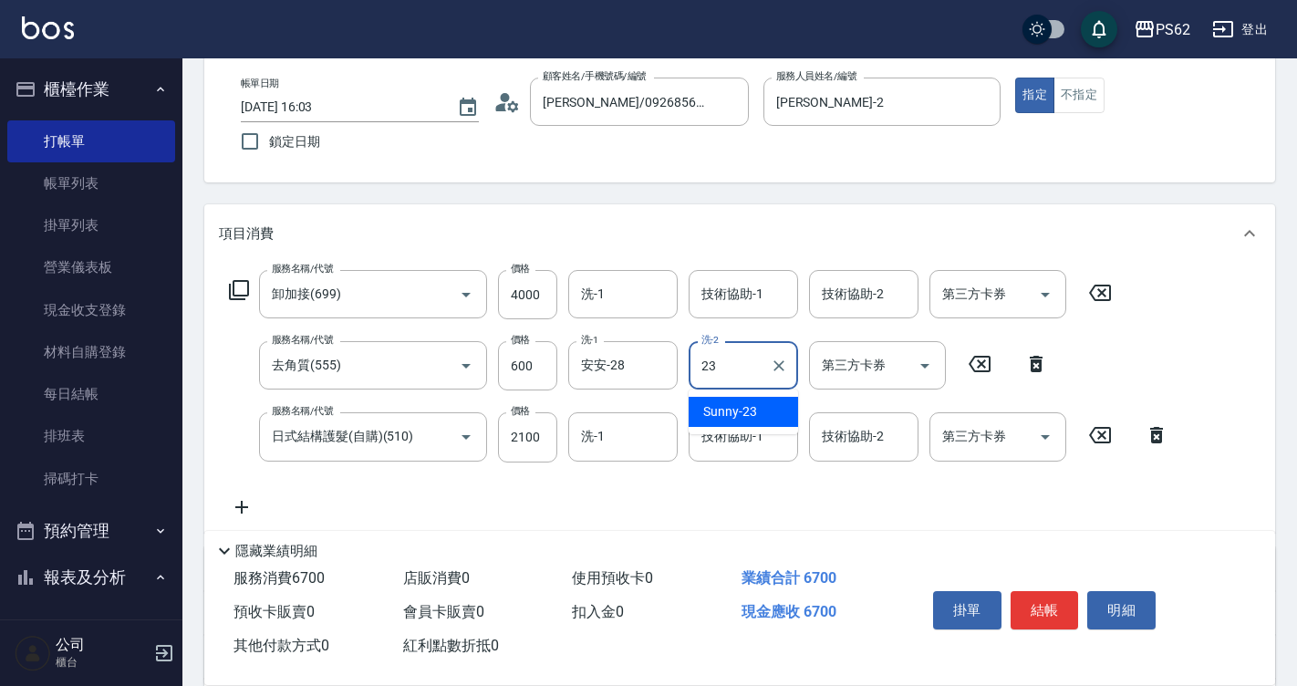
type input "Sunny-23"
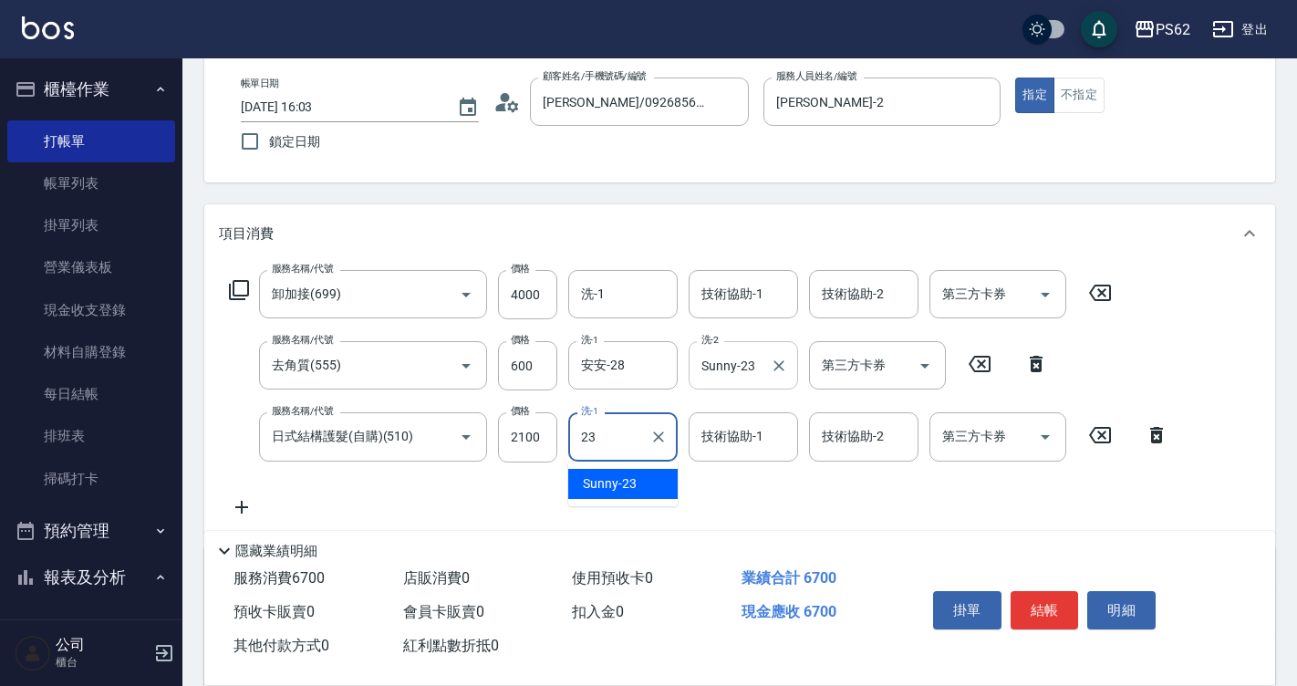
type input "Sunny-23"
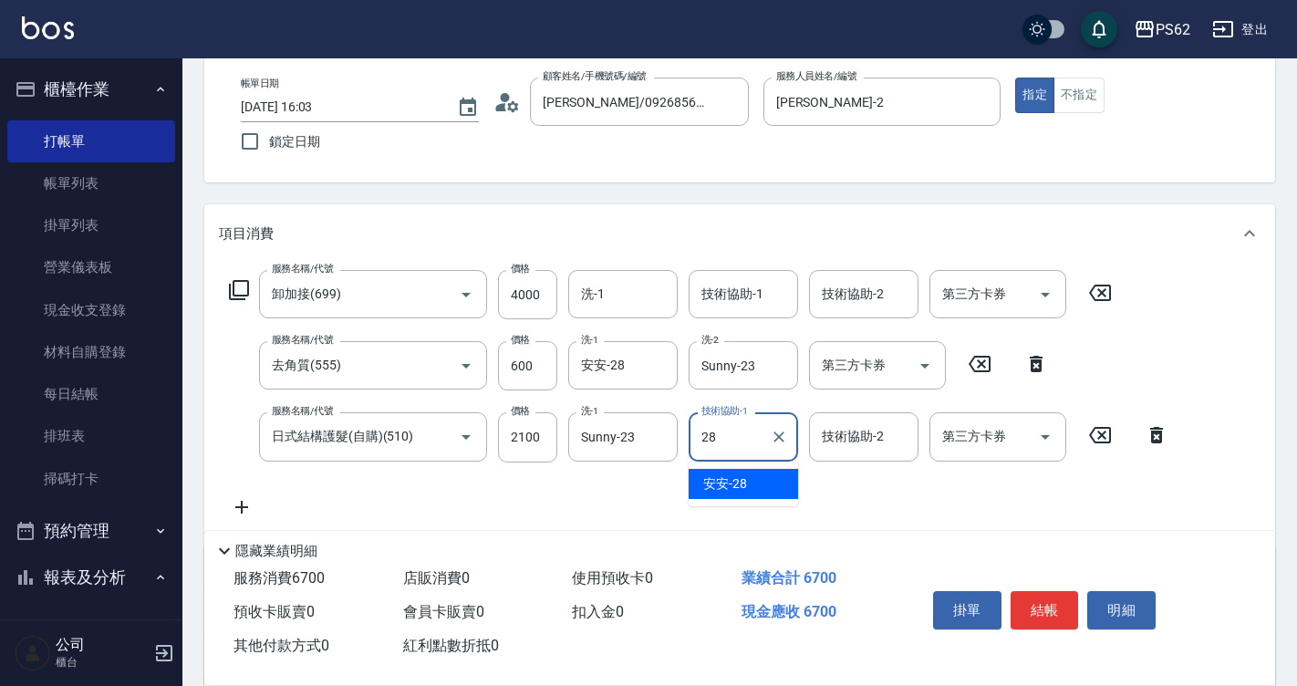
type input "安安-28"
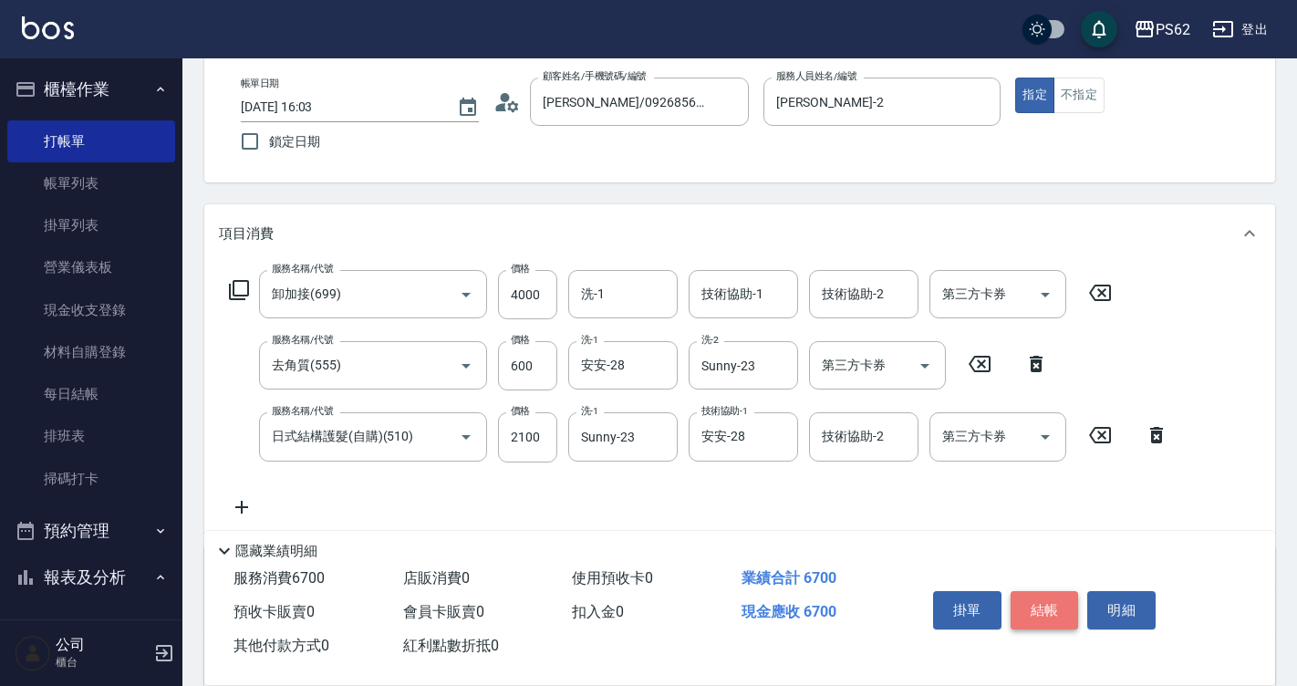
click at [1055, 606] on button "結帳" at bounding box center [1044, 610] width 68 height 38
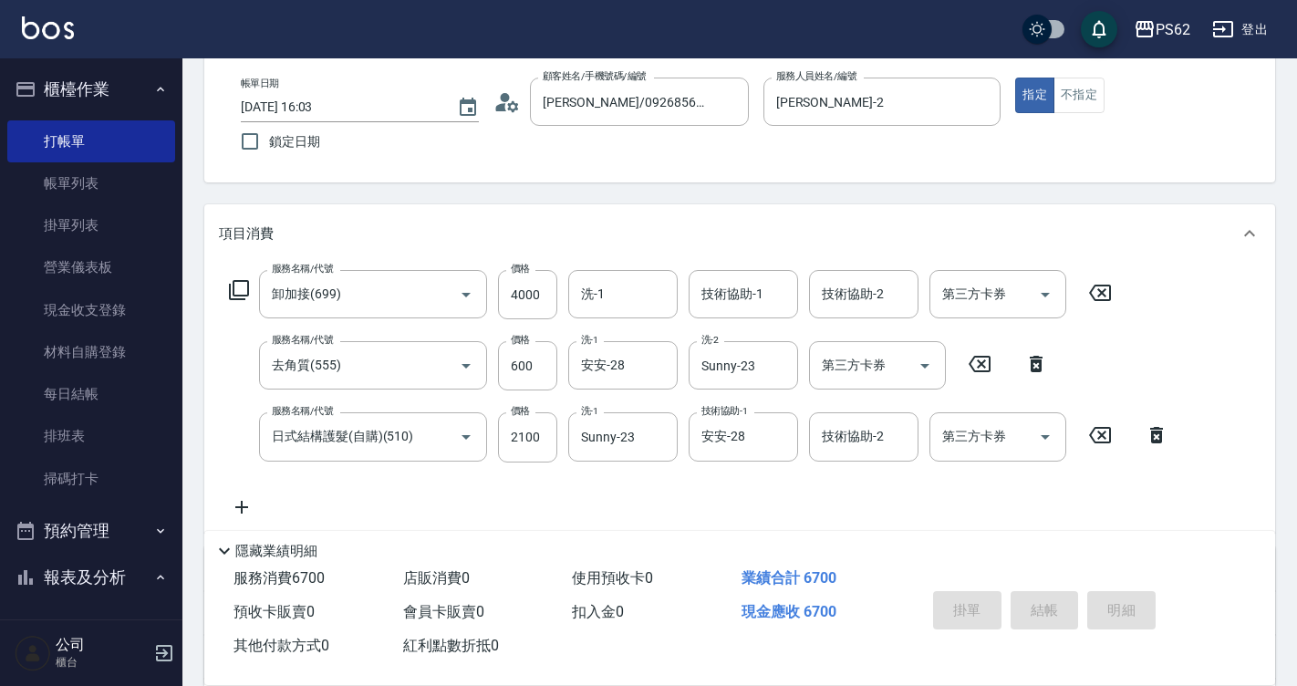
type input "[DATE] 16:04"
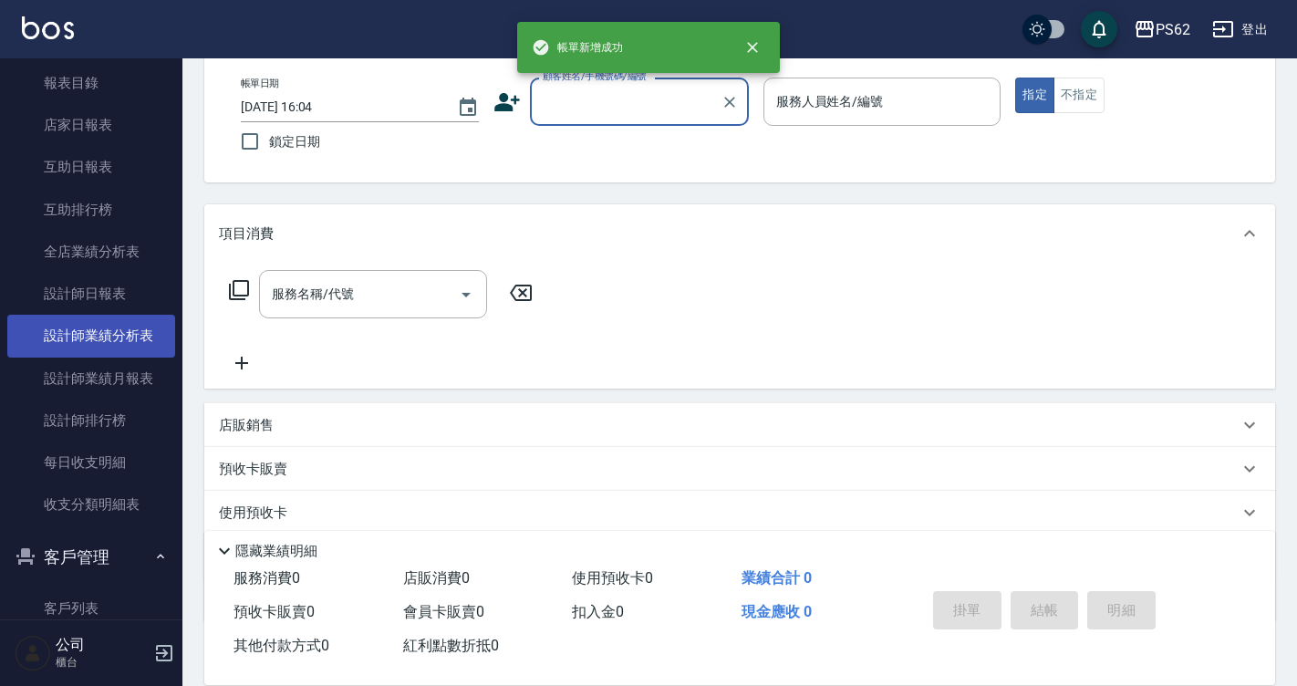
scroll to position [547, 0]
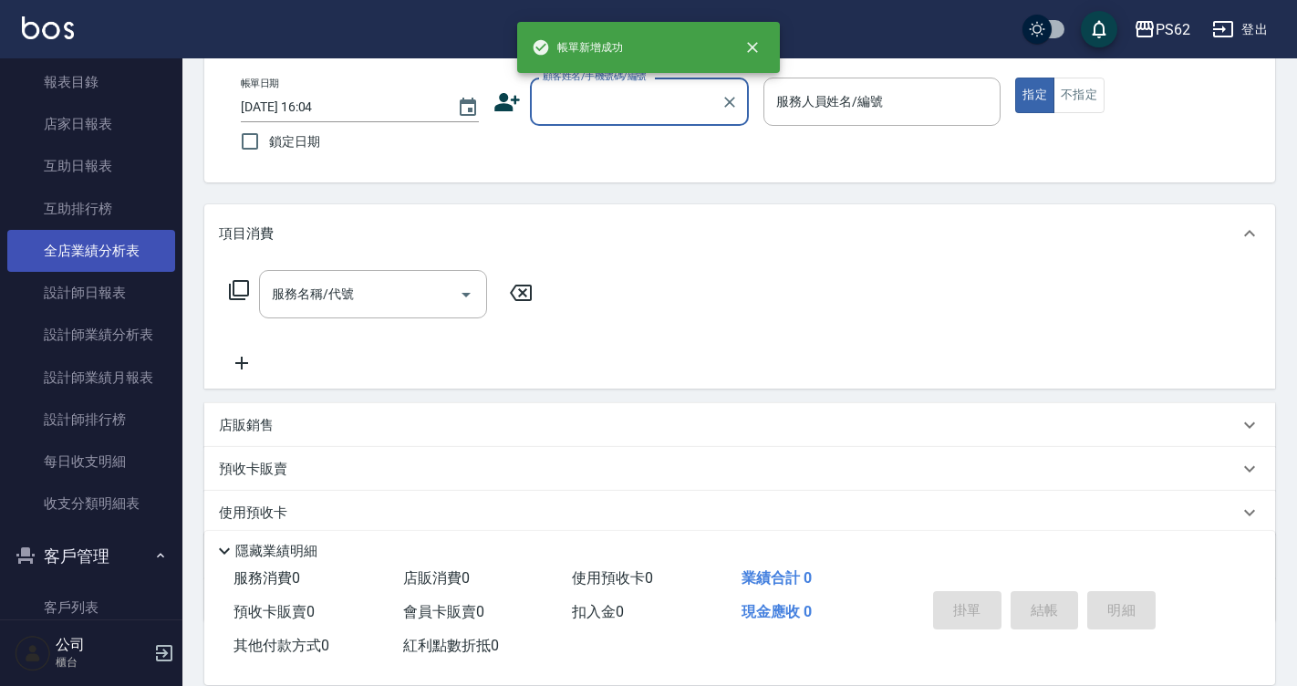
click at [140, 269] on link "全店業績分析表" at bounding box center [91, 251] width 168 height 42
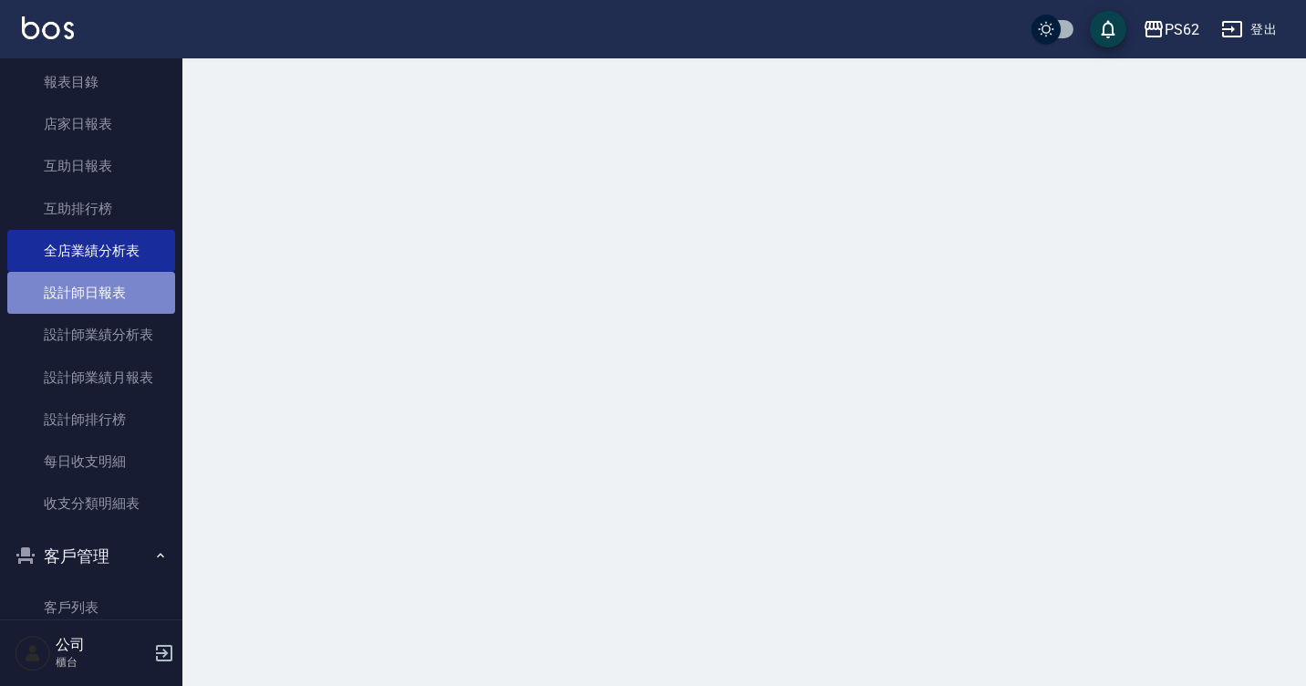
click at [140, 275] on link "設計師日報表" at bounding box center [91, 293] width 168 height 42
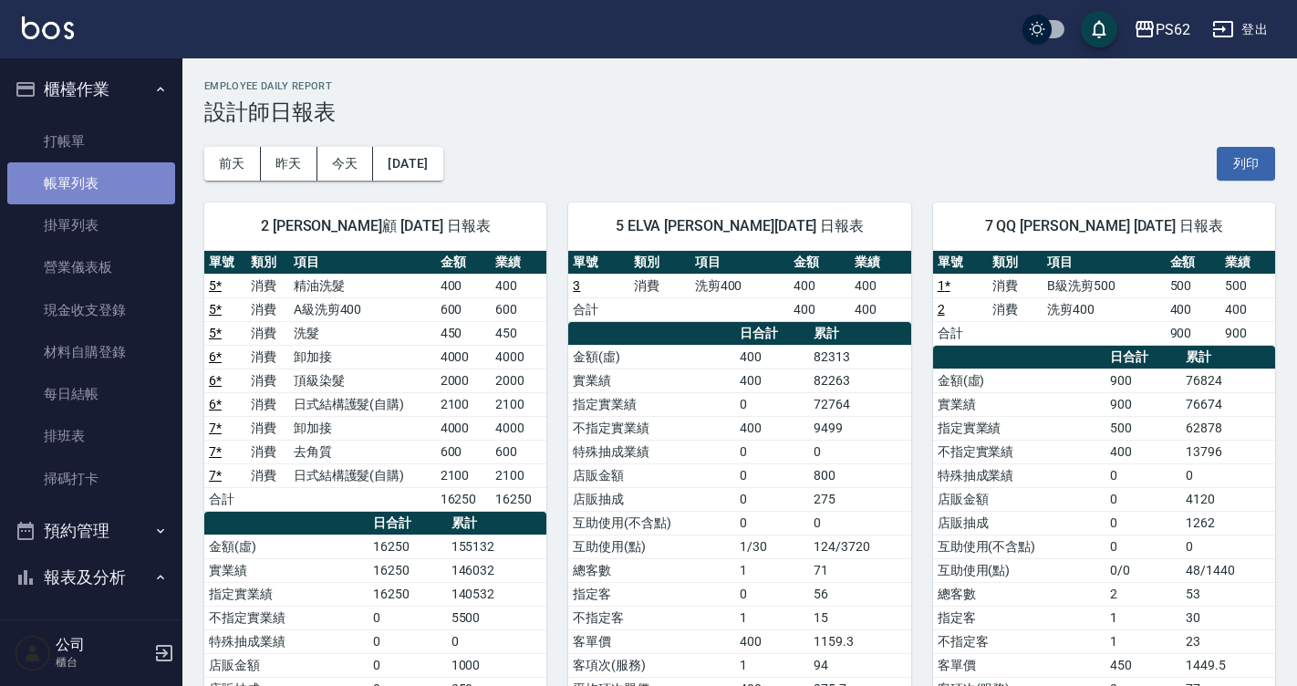
click at [102, 165] on link "帳單列表" at bounding box center [91, 183] width 168 height 42
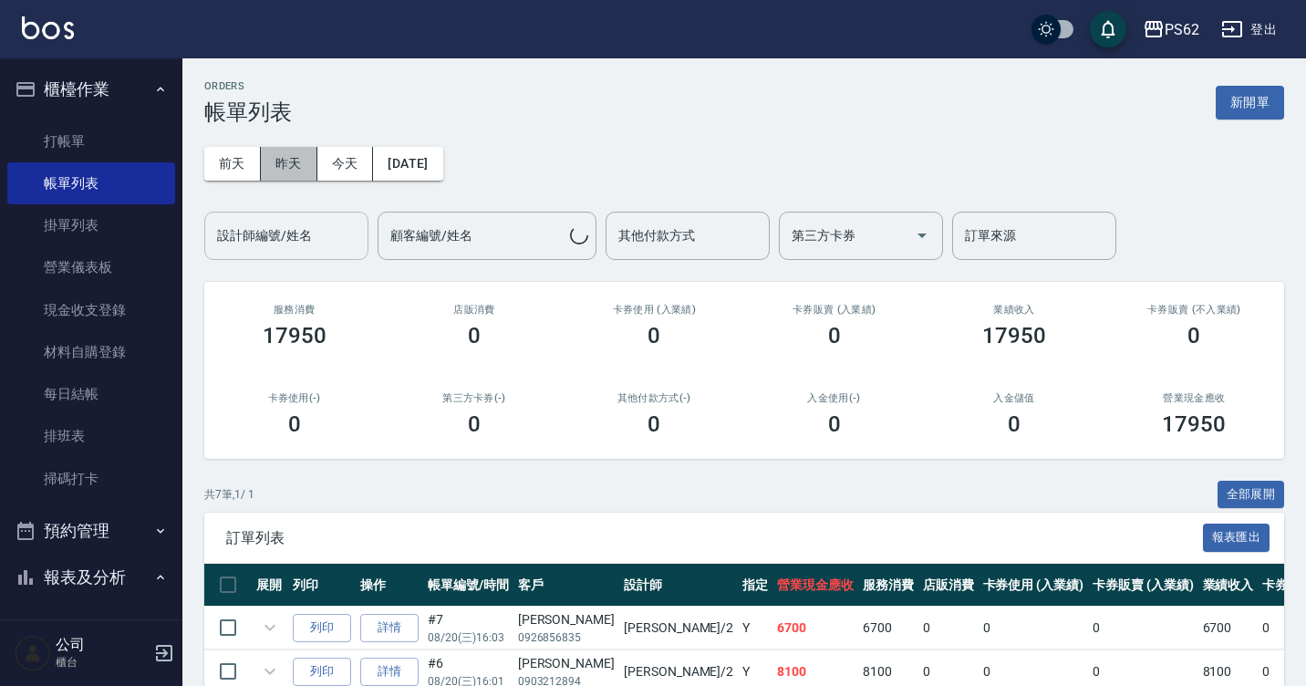
click at [307, 166] on button "昨天" at bounding box center [289, 164] width 57 height 34
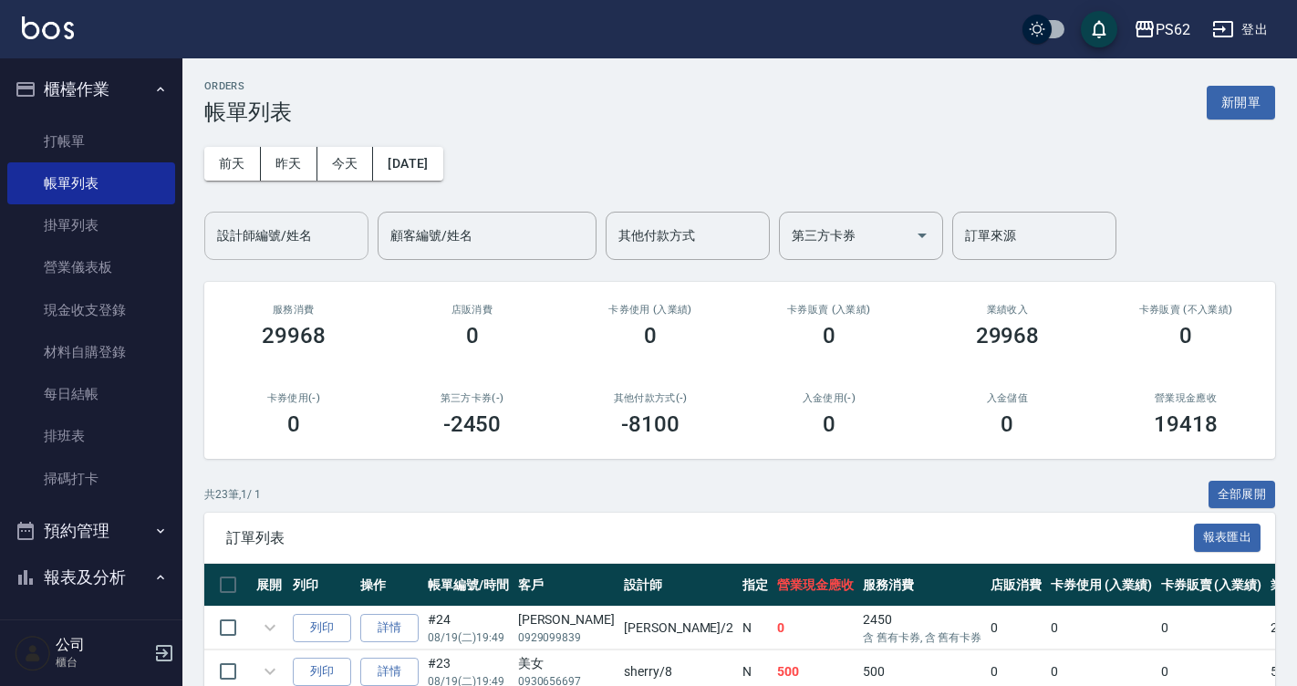
click at [340, 176] on button "今天" at bounding box center [345, 164] width 57 height 34
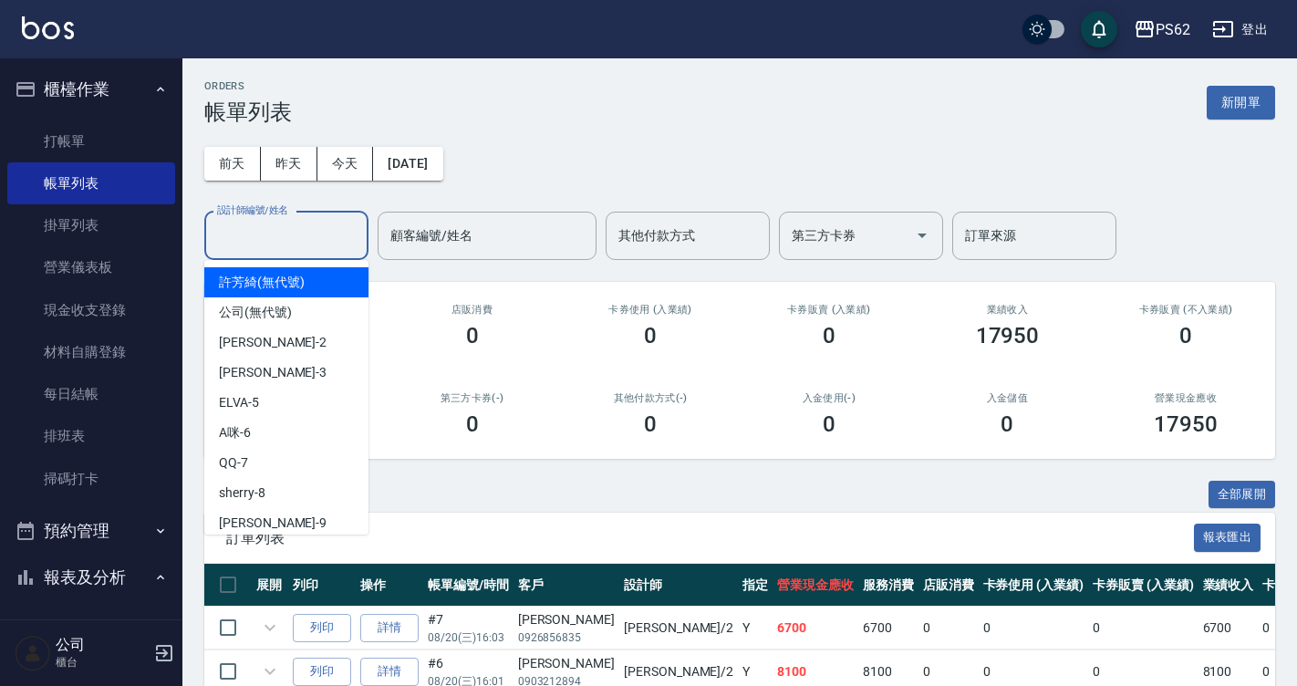
click at [296, 244] on input "設計師編號/姓名" at bounding box center [286, 236] width 148 height 32
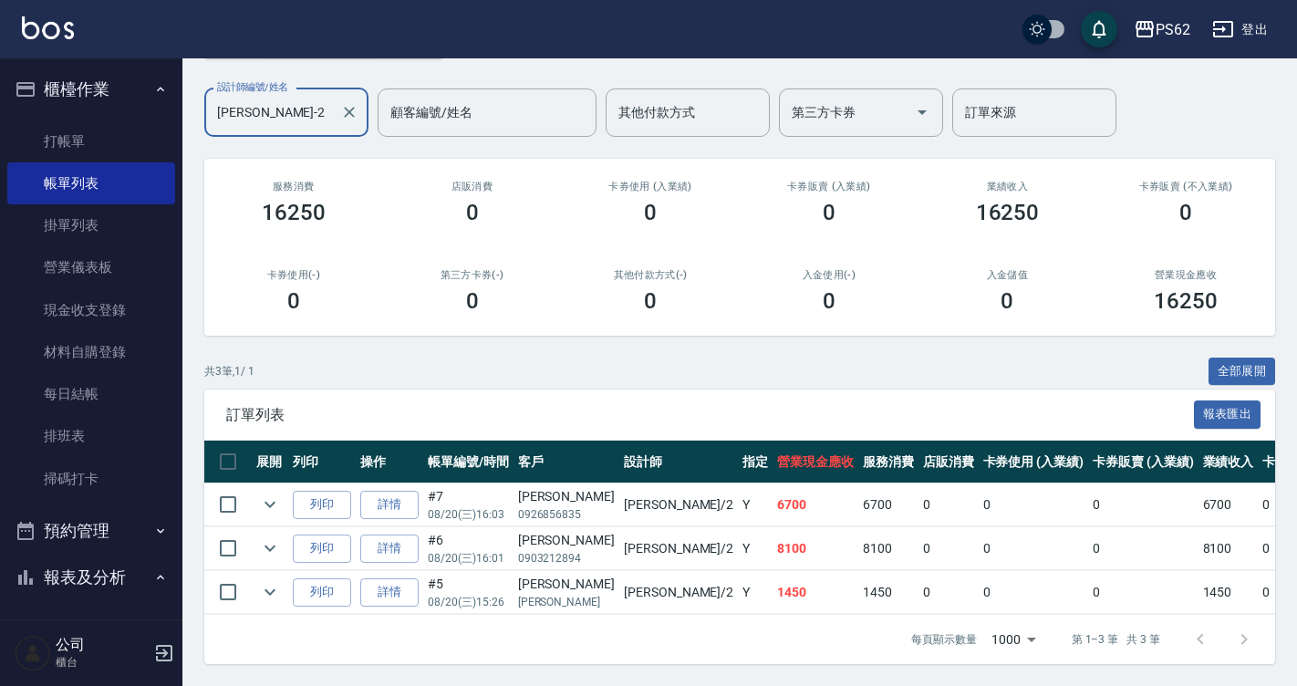
scroll to position [137, 0]
type input "[PERSON_NAME]-2"
click at [368, 539] on link "詳情" at bounding box center [389, 548] width 58 height 28
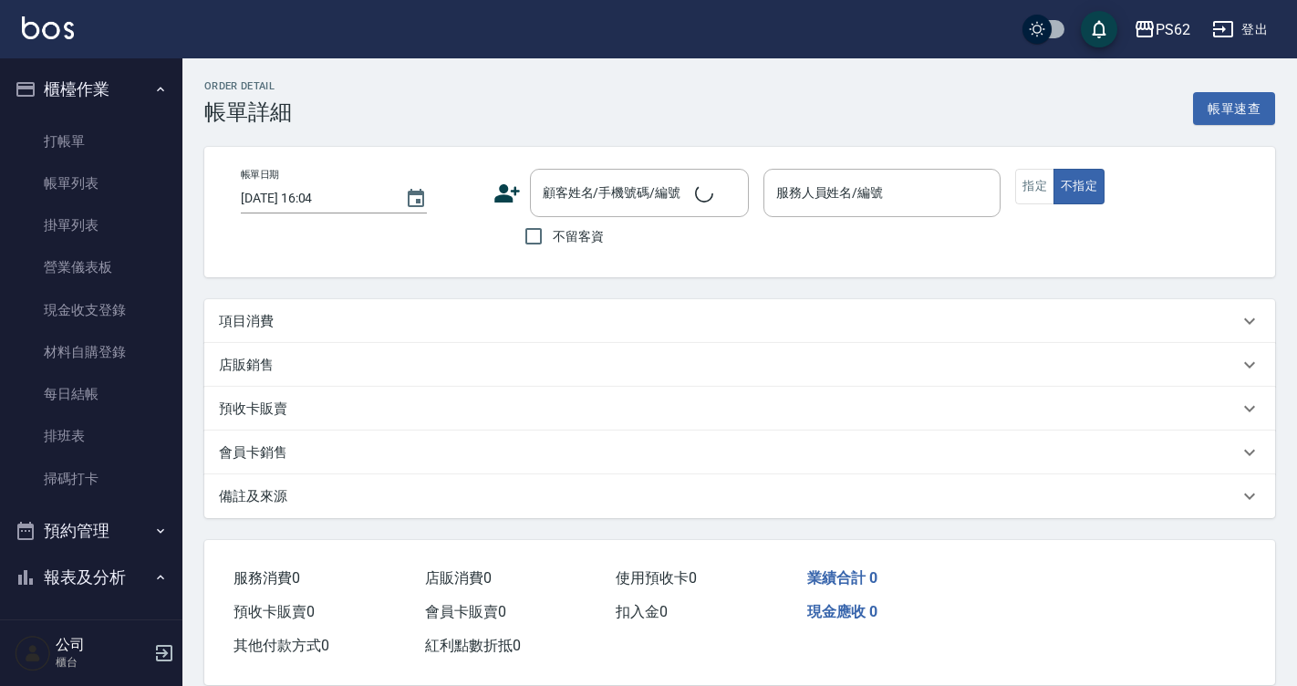
type input "[DATE] 16:01"
type input "[PERSON_NAME]-2"
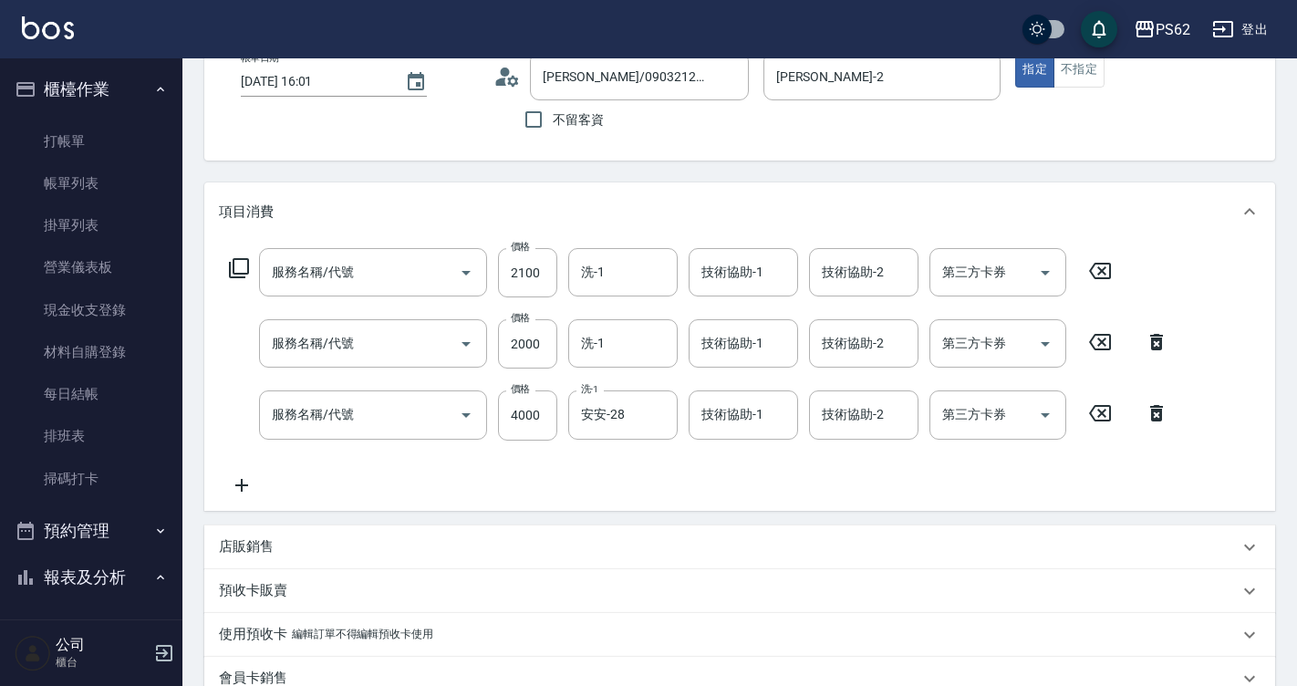
type input "[PERSON_NAME]/0903212894/"
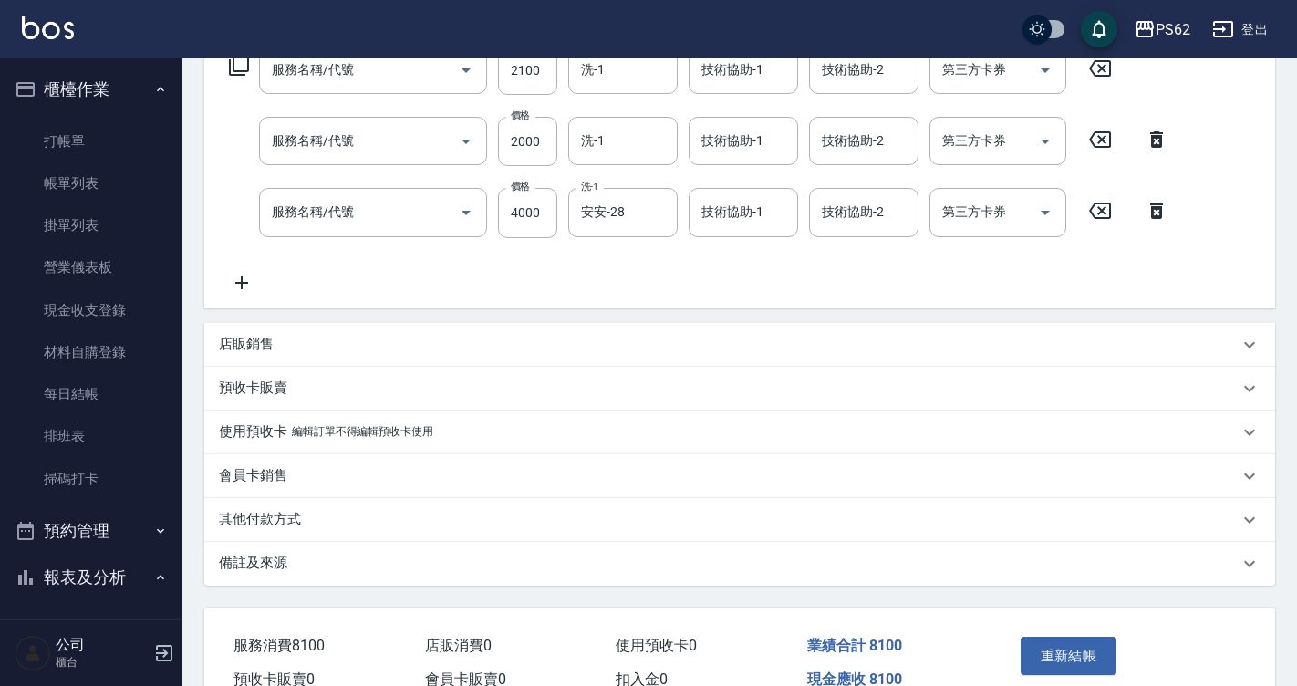
type input "日式結構護髮(自購)(510)"
type input "頂級染髮(316)"
type input "卸加接(699)"
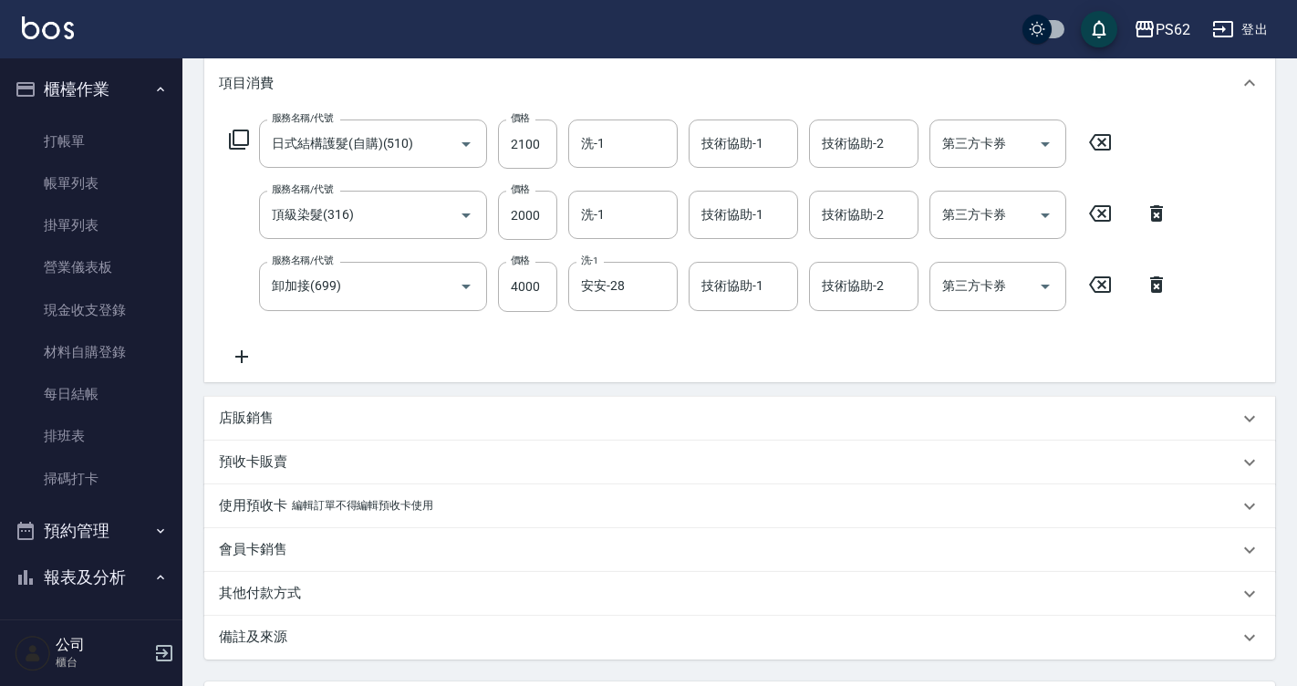
scroll to position [228, 0]
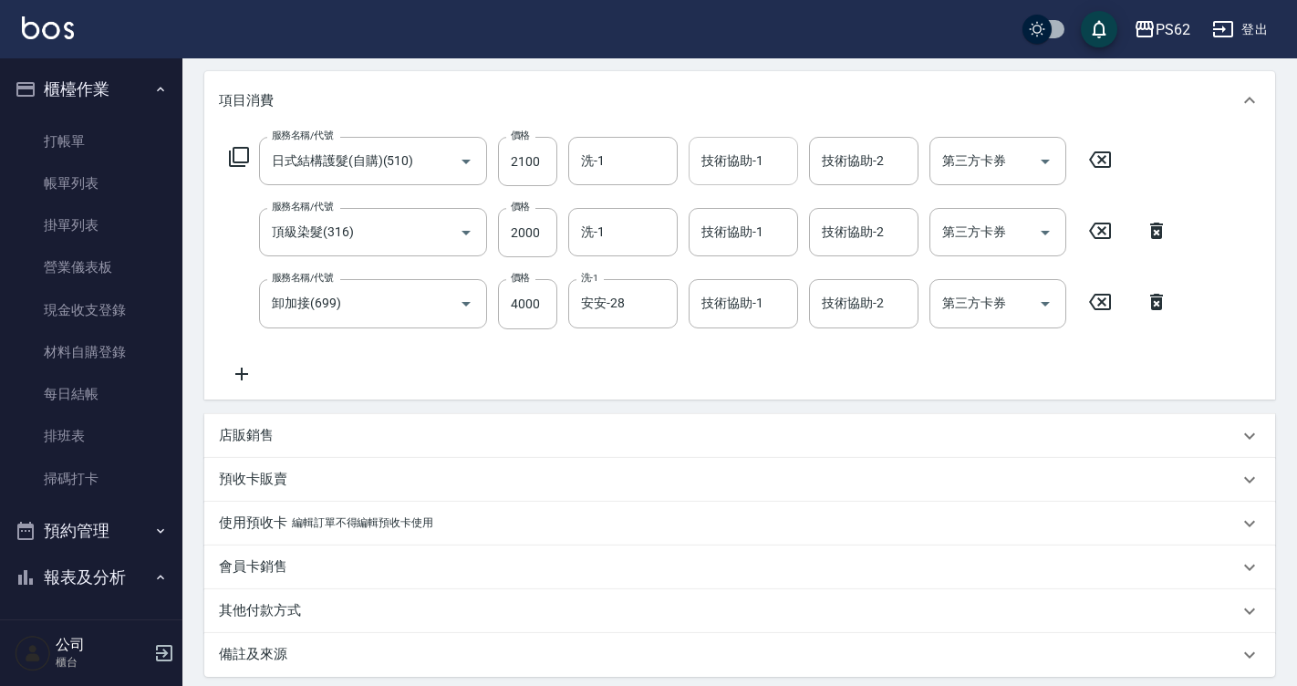
click at [732, 175] on input "技術協助-1" at bounding box center [743, 161] width 93 height 32
type input "Sunny-23"
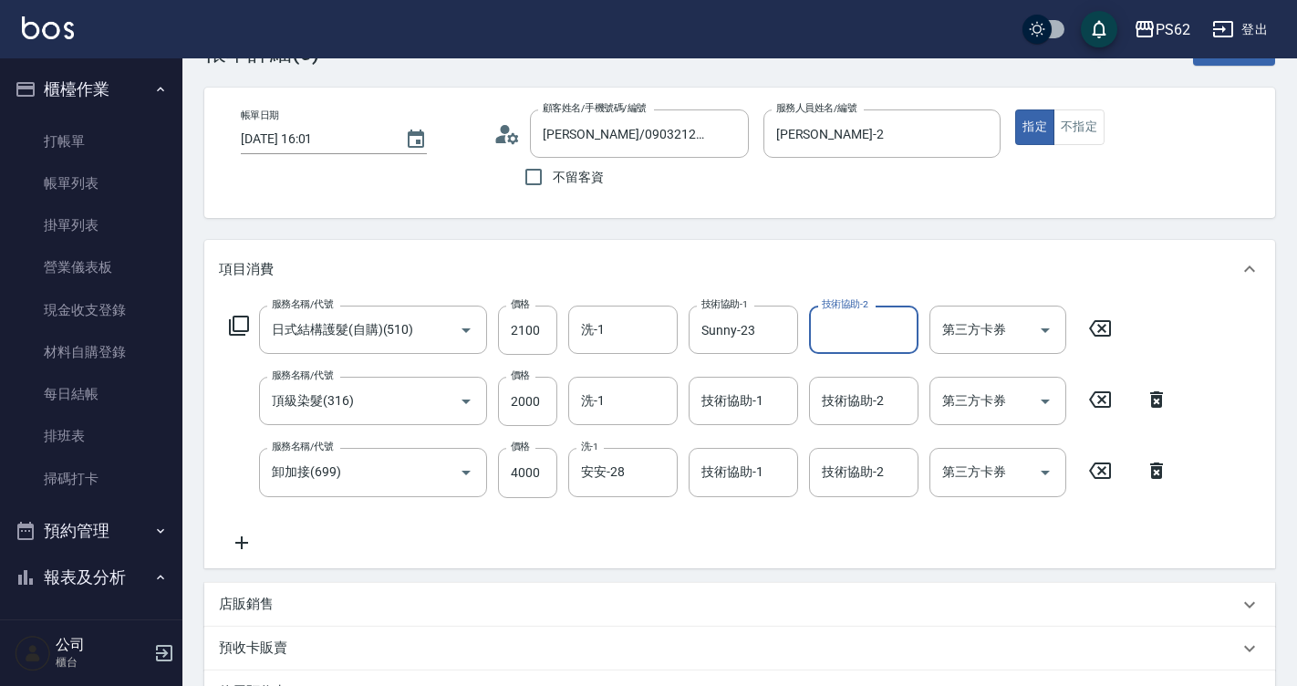
scroll to position [51, 0]
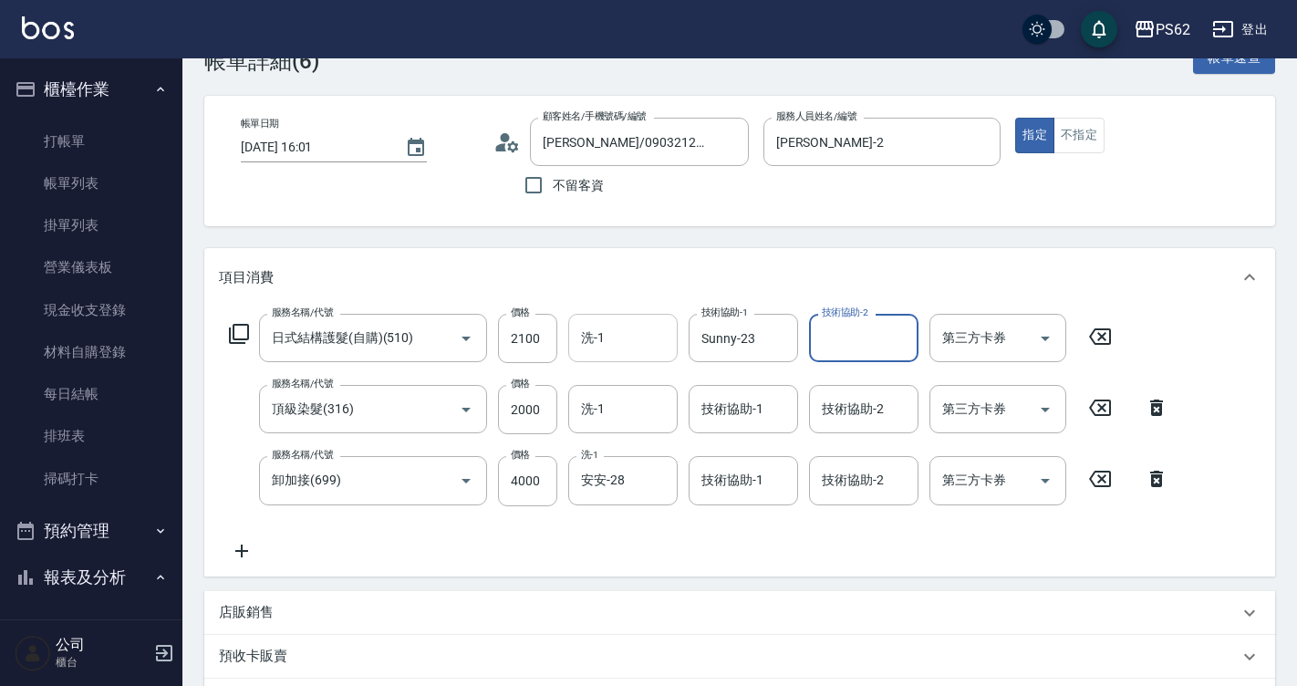
click at [628, 338] on input "洗-1" at bounding box center [622, 338] width 93 height 32
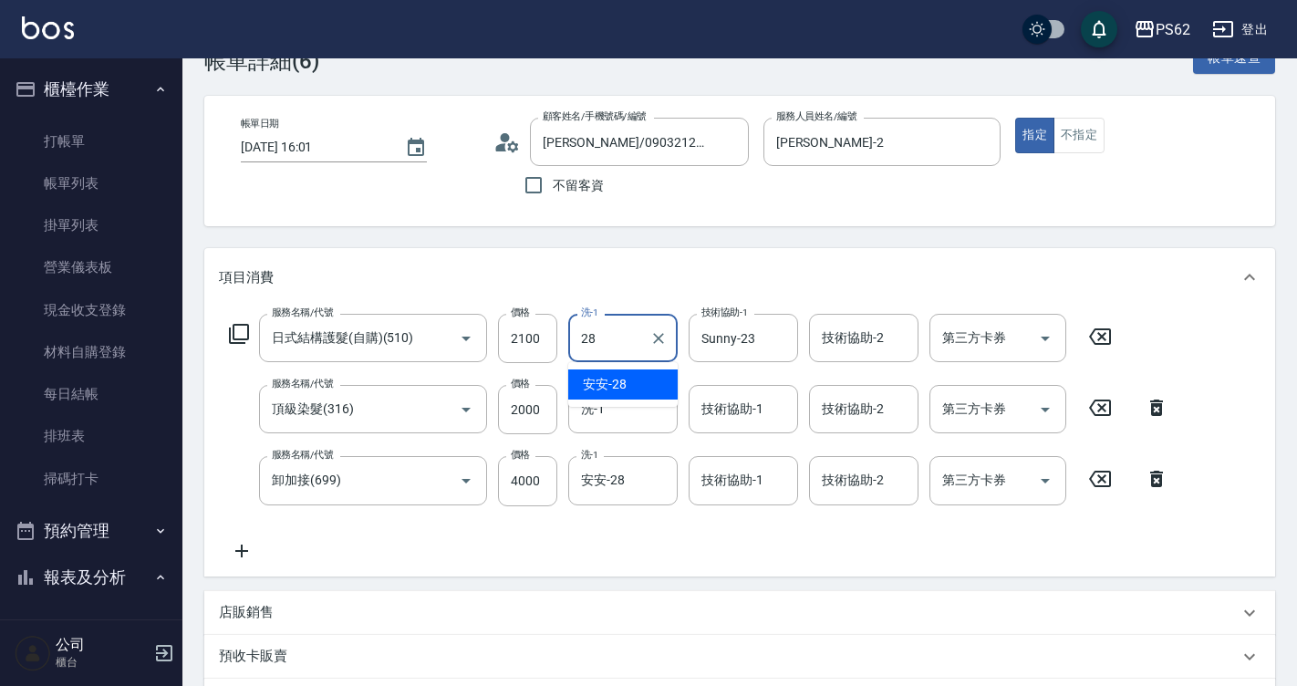
type input "安安-28"
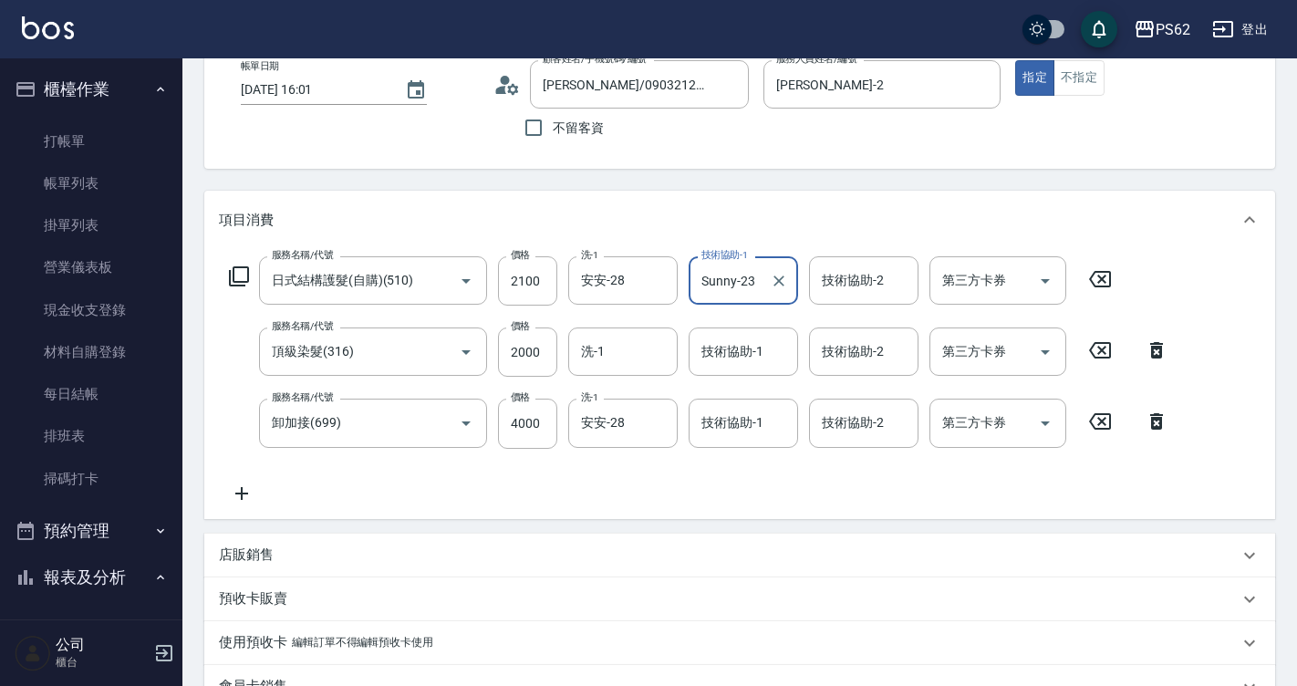
scroll to position [325, 0]
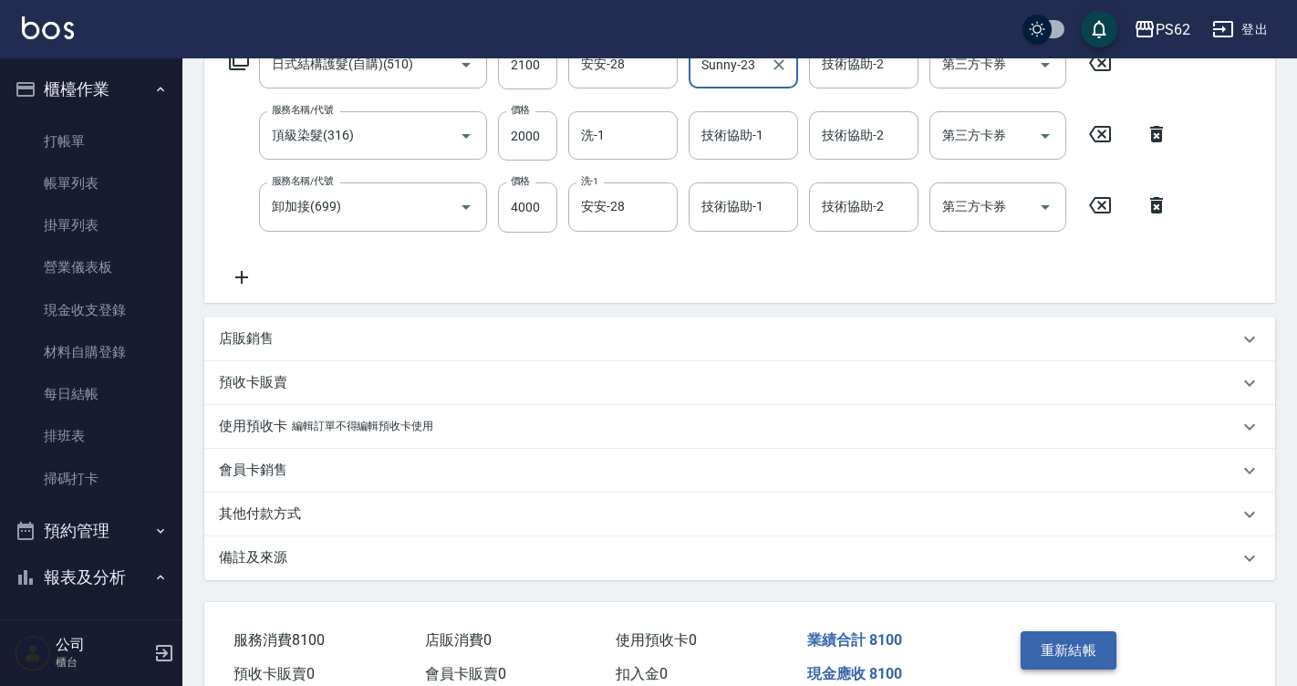
click at [1060, 652] on button "重新結帳" at bounding box center [1068, 650] width 97 height 38
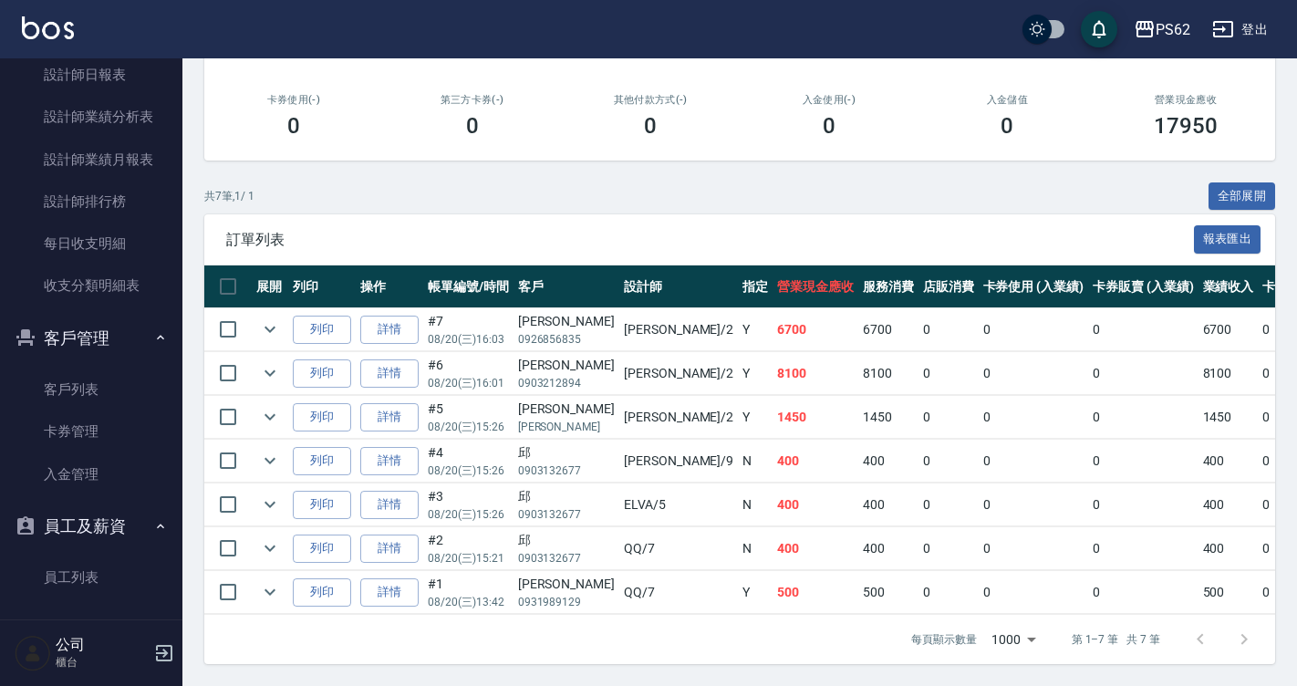
scroll to position [595, 0]
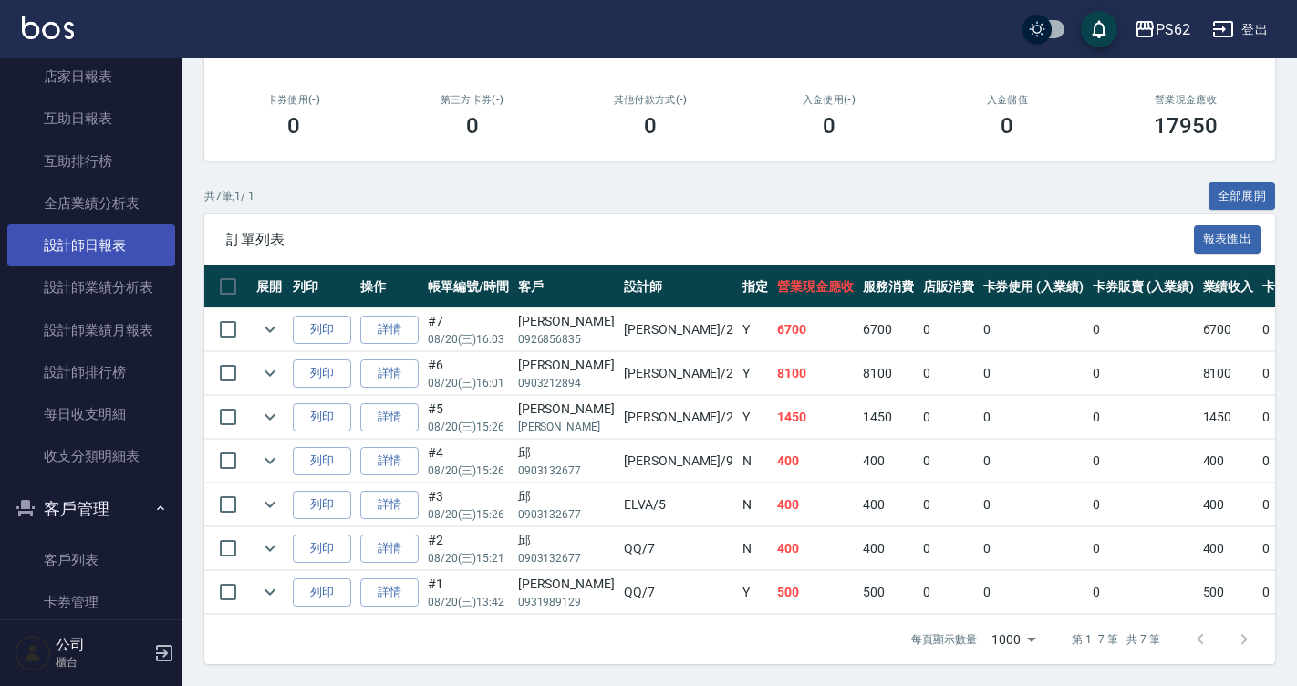
click at [126, 253] on link "設計師日報表" at bounding box center [91, 245] width 168 height 42
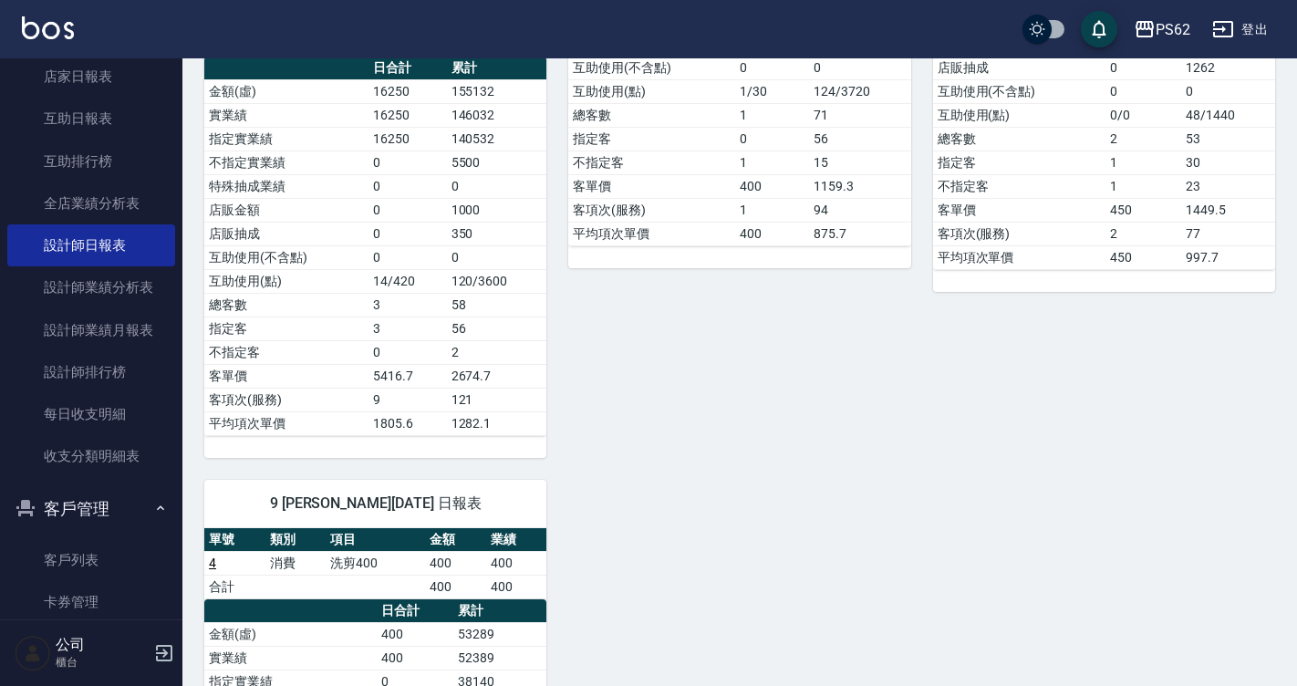
scroll to position [456, 0]
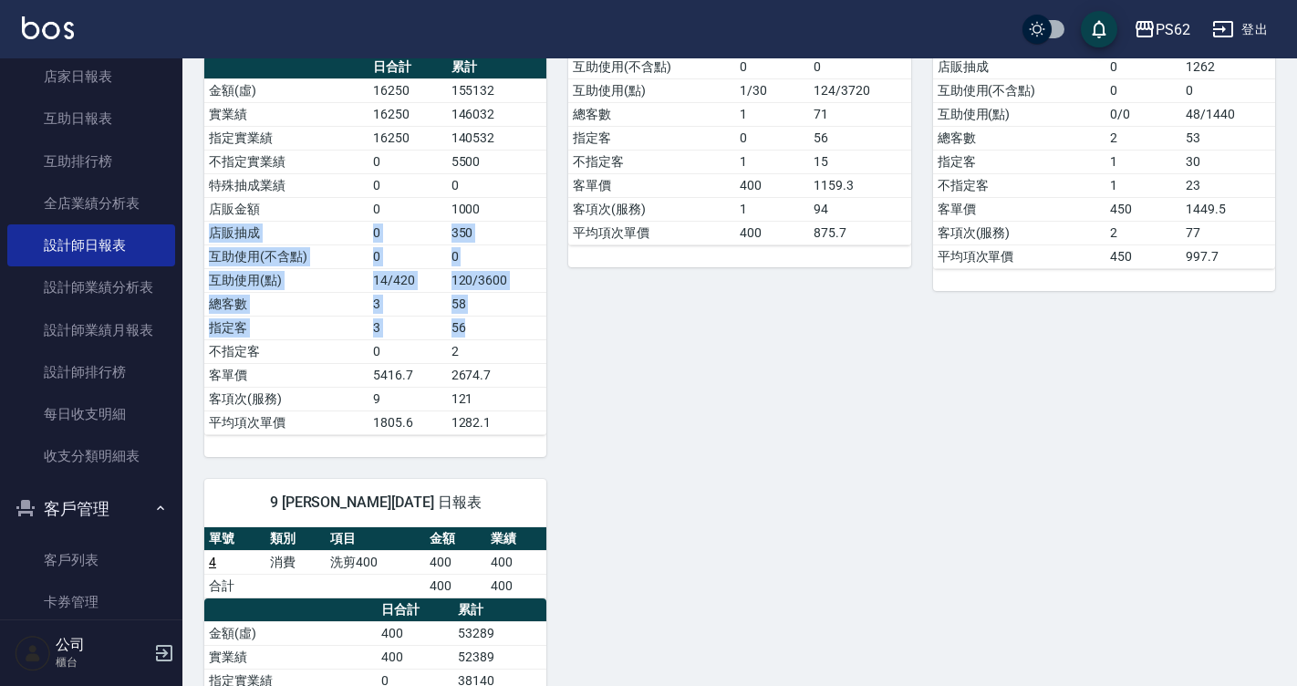
drag, startPoint x: 492, startPoint y: 208, endPoint x: 492, endPoint y: 436, distance: 228.0
click at [492, 433] on tbody "金額(虛) 16250 155132 實業績 16250 146032 指定實業績 16250 140532 不指定實業績 0 5500 特殊抽成業績 0 0…" at bounding box center [375, 256] width 342 height 356
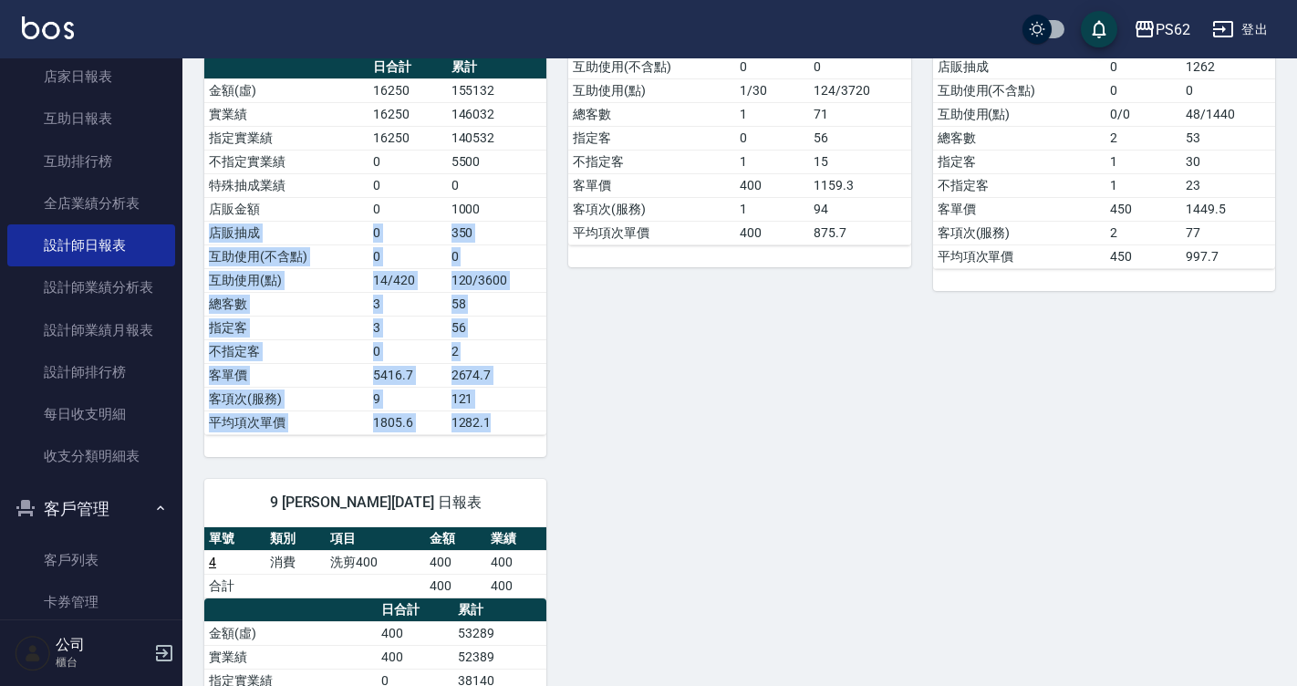
click at [492, 436] on div "單號 類別 項目 金額 業績 5 * 消費 精油洗髮 400 400 5 * 消費 A級洗剪400 600 600 5 * 消費 洗髮 450 450 6 *…" at bounding box center [375, 126] width 342 height 662
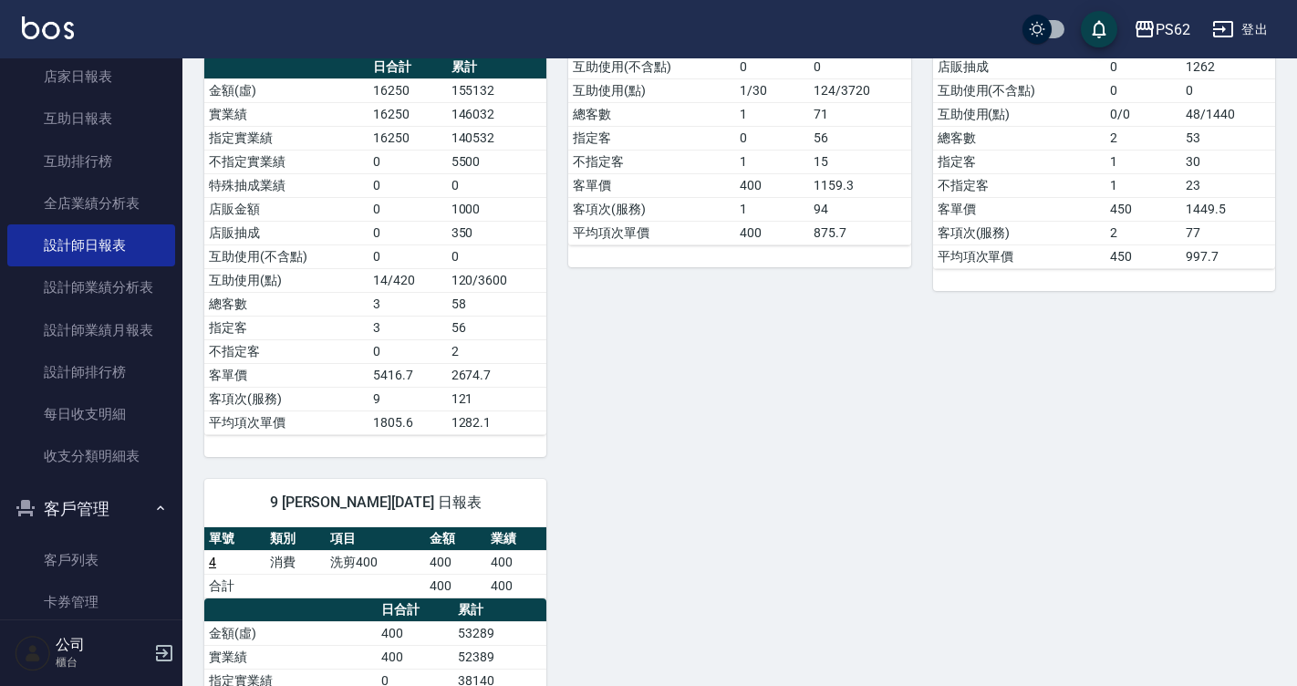
click at [492, 436] on div "單號 類別 項目 金額 業績 5 * 消費 精油洗髮 400 400 5 * 消費 A級洗剪400 600 600 5 * 消費 洗髮 450 450 6 *…" at bounding box center [375, 126] width 342 height 662
click at [515, 394] on td "121" at bounding box center [497, 399] width 100 height 24
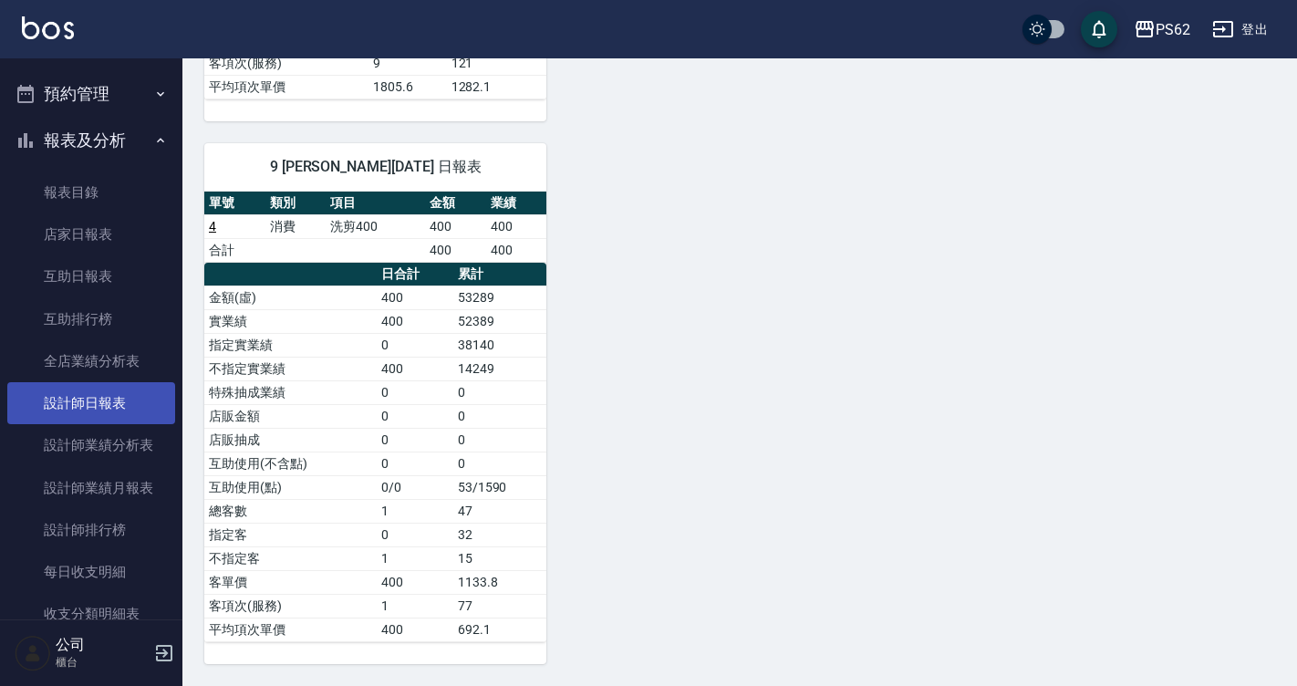
scroll to position [503, 0]
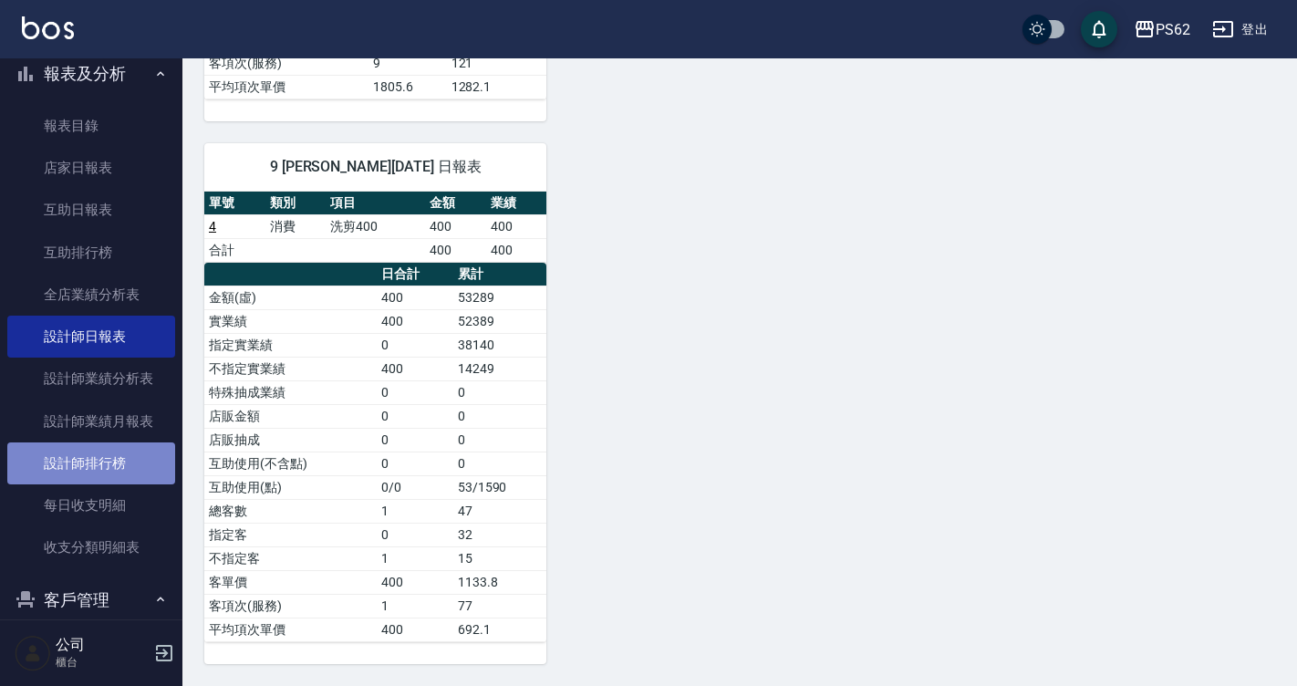
click at [123, 476] on link "設計師排行榜" at bounding box center [91, 463] width 168 height 42
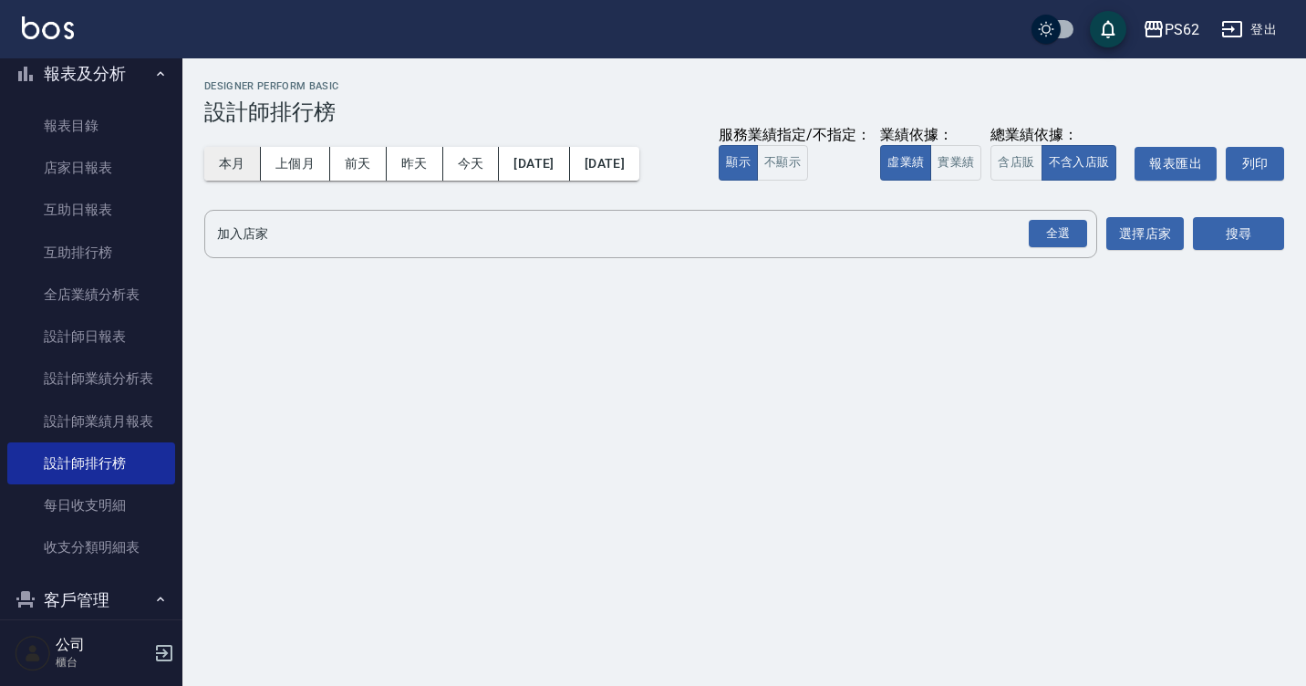
click at [235, 161] on button "本月" at bounding box center [232, 164] width 57 height 34
click at [960, 169] on button "實業績" at bounding box center [955, 163] width 51 height 36
click at [1041, 232] on div "全選" at bounding box center [1058, 234] width 58 height 28
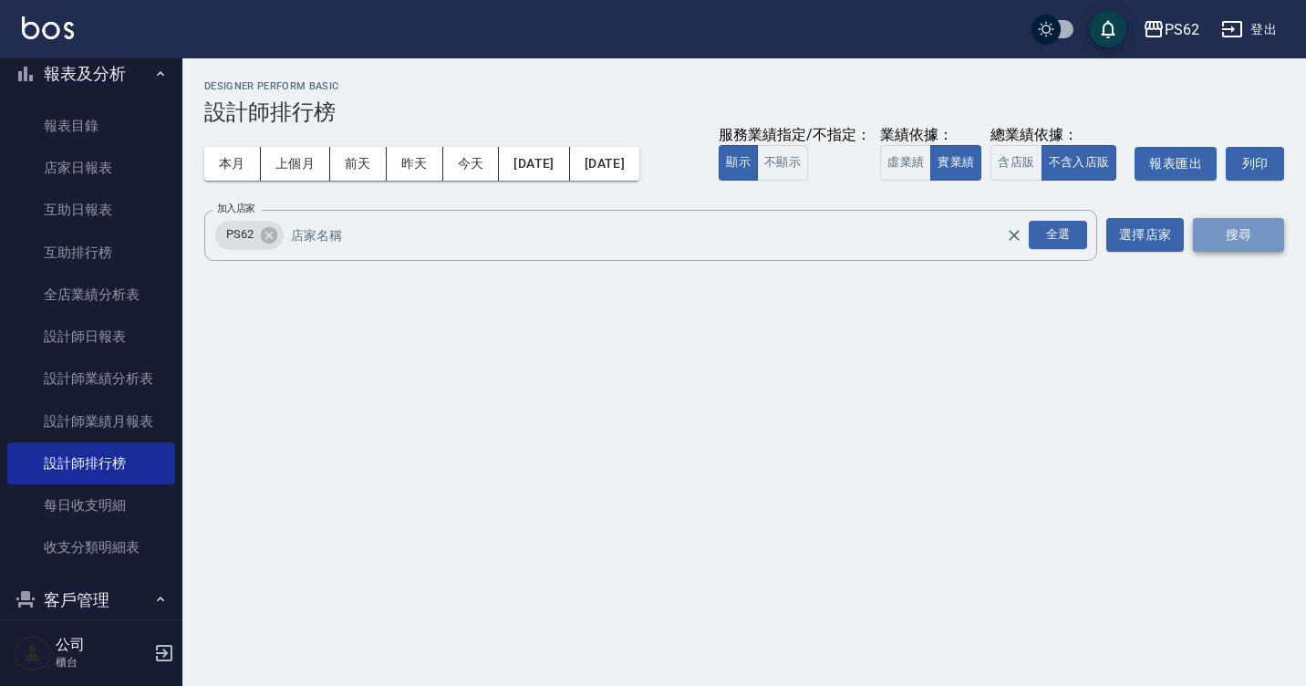
click at [1248, 246] on button "搜尋" at bounding box center [1238, 235] width 91 height 34
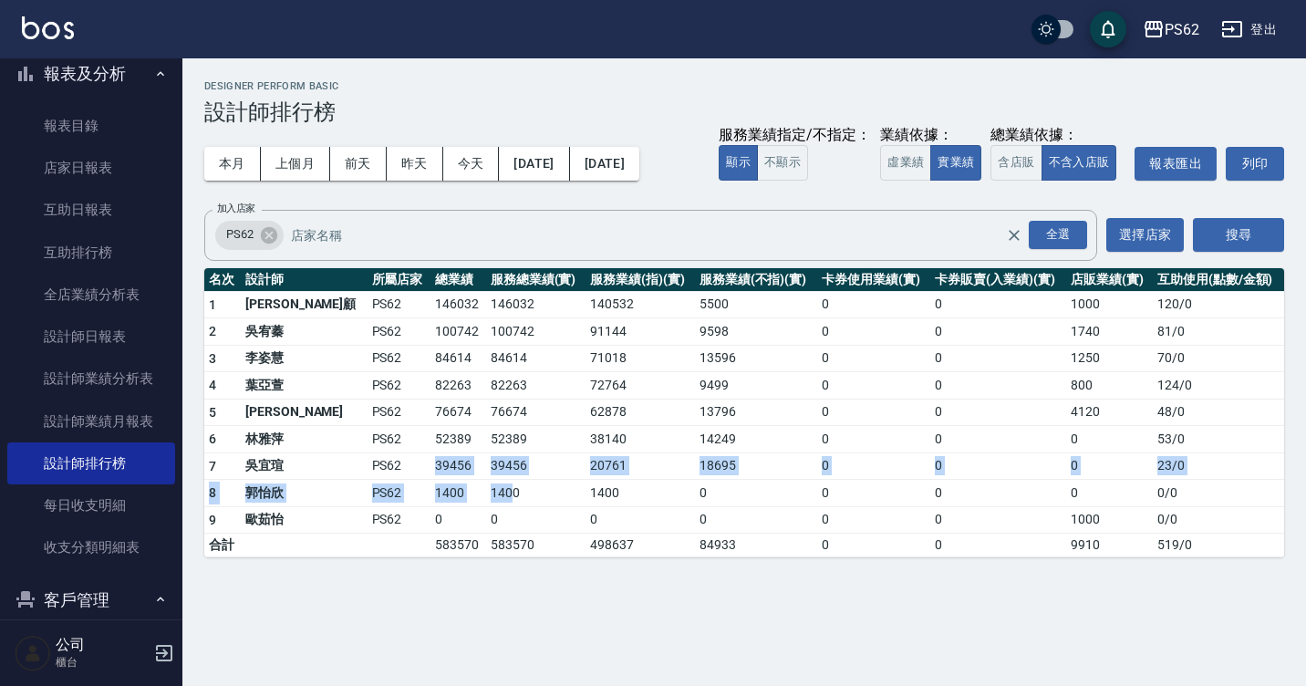
drag, startPoint x: 349, startPoint y: 475, endPoint x: 476, endPoint y: 490, distance: 127.6
click at [466, 493] on tbody "1 雅云顧 PS62 146032 146032 140532 5500 0 0 1000 120 / 0 2 [PERSON_NAME]PS62 10074…" at bounding box center [744, 424] width 1080 height 266
click at [486, 485] on td "1400" at bounding box center [535, 493] width 99 height 27
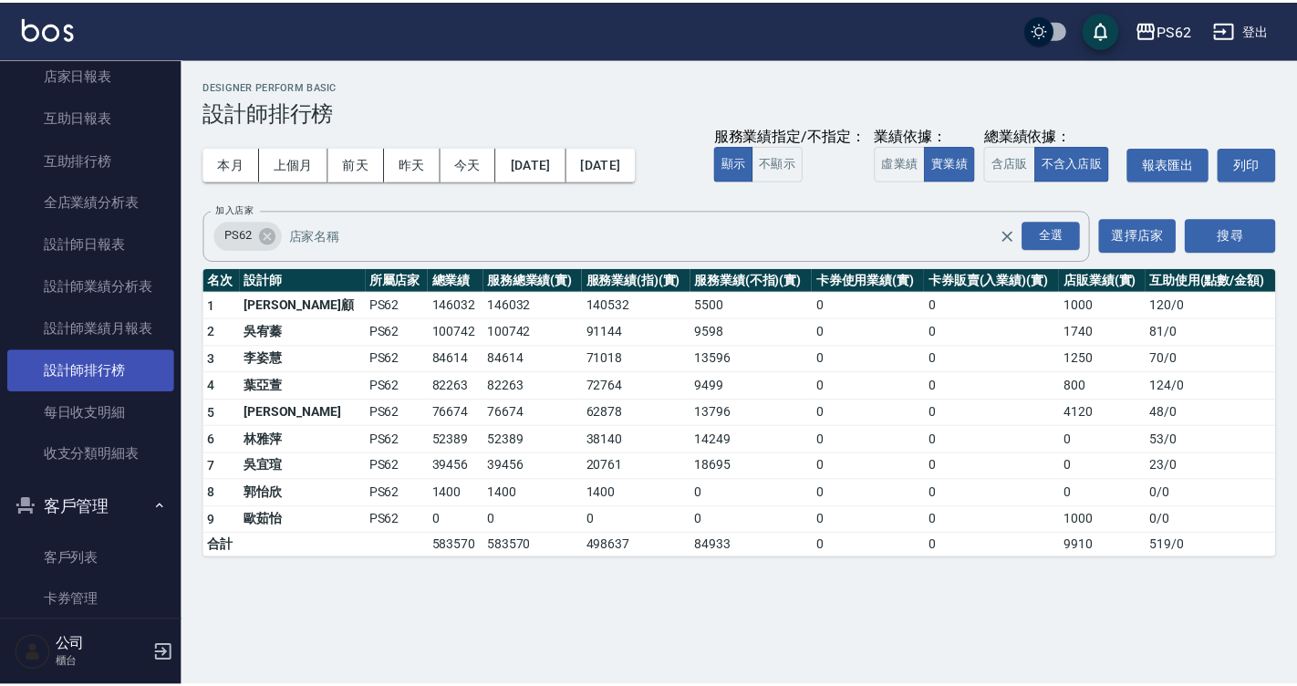
scroll to position [595, 0]
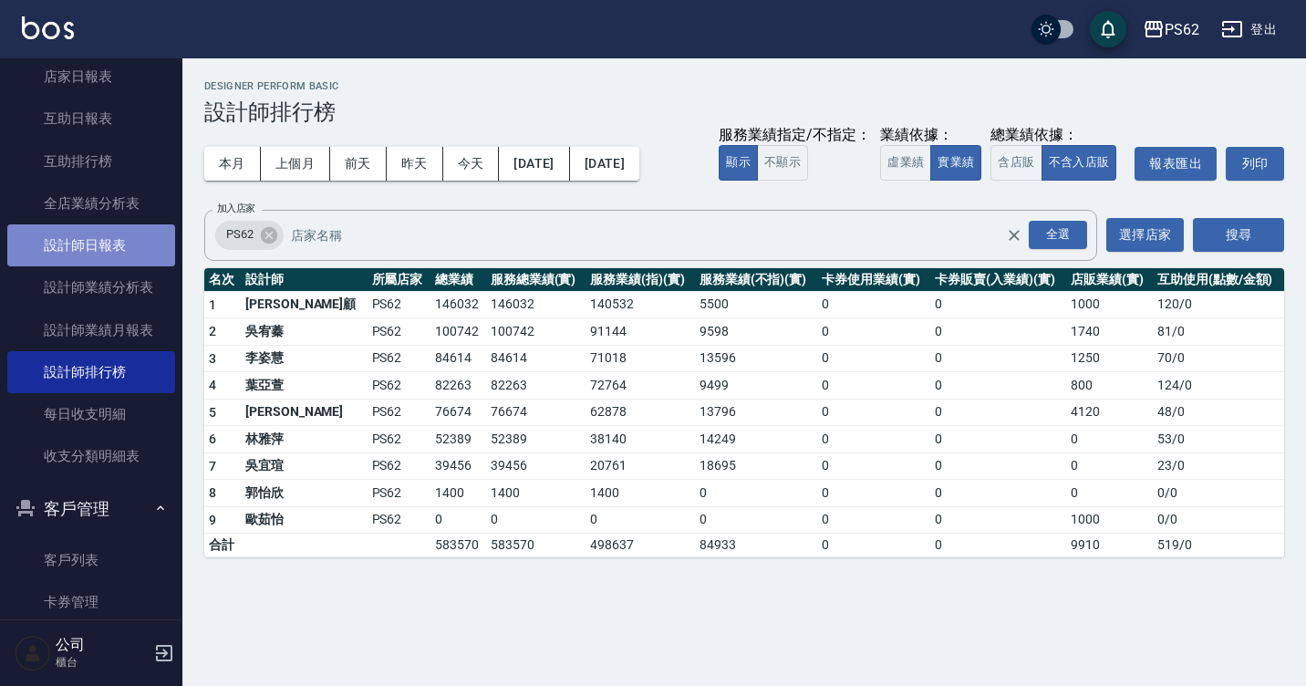
click at [131, 225] on link "設計師日報表" at bounding box center [91, 245] width 168 height 42
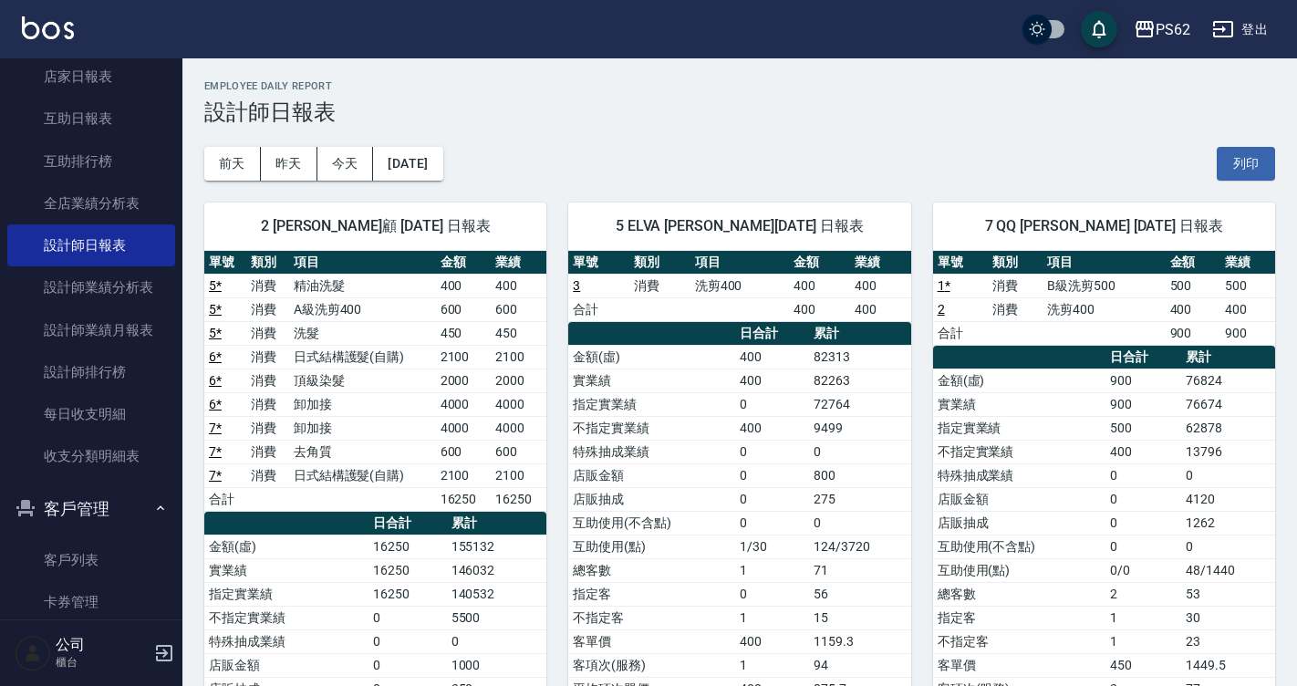
click at [1185, 315] on td "400" at bounding box center [1192, 309] width 55 height 24
click at [1202, 316] on td "400" at bounding box center [1192, 309] width 55 height 24
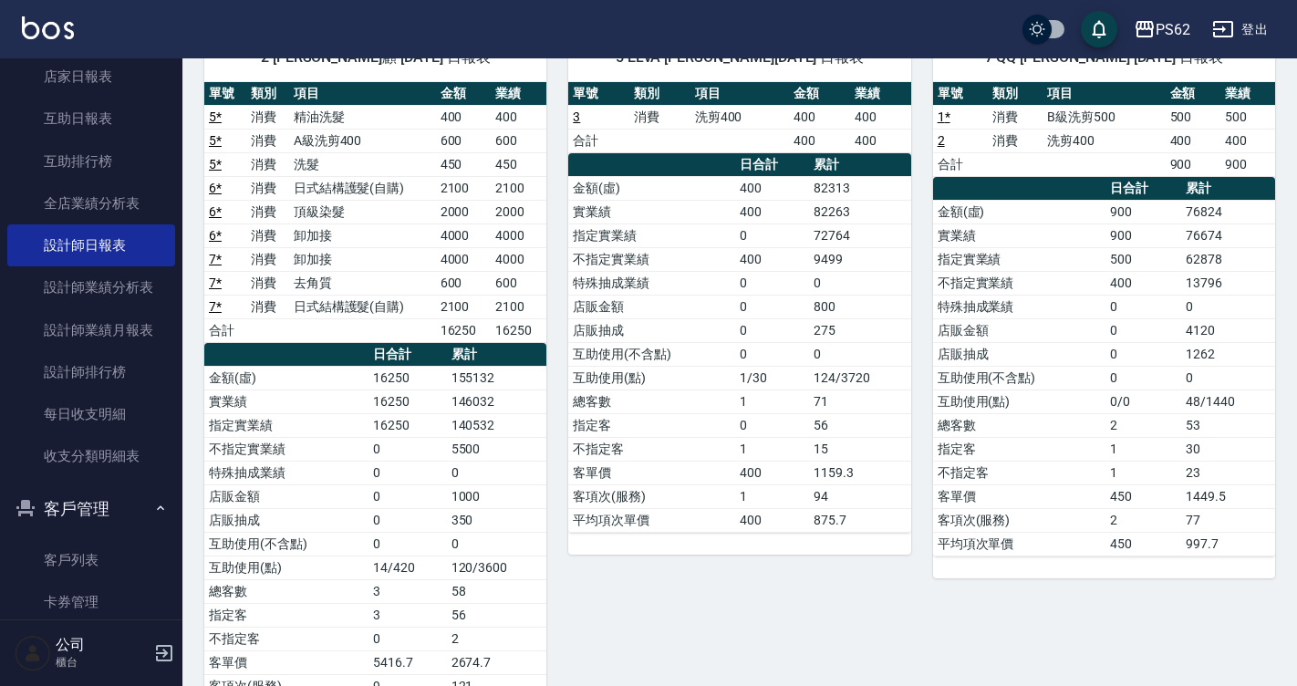
scroll to position [121, 0]
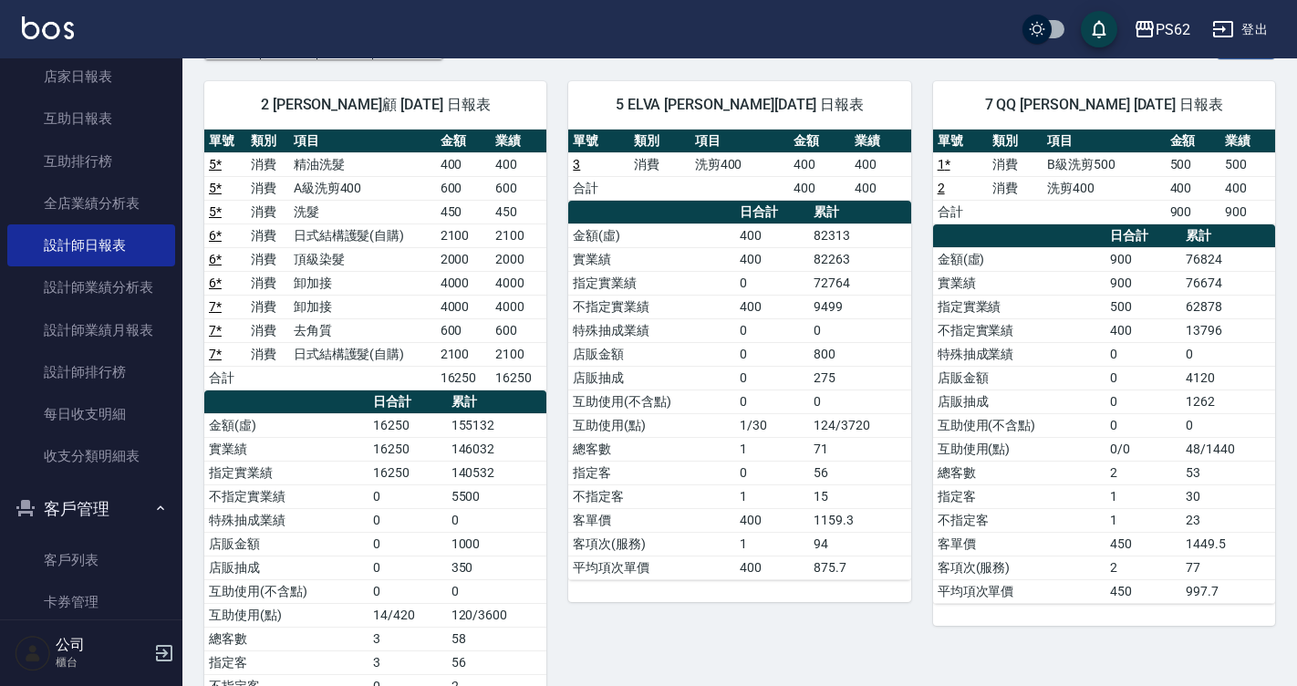
click at [1142, 258] on td "900" at bounding box center [1143, 259] width 77 height 24
click at [1180, 283] on td "900" at bounding box center [1143, 283] width 77 height 24
drag, startPoint x: 1180, startPoint y: 283, endPoint x: 1224, endPoint y: 283, distance: 43.8
click at [1186, 283] on tr "實業績 900 76674" at bounding box center [1104, 283] width 342 height 24
click at [1224, 283] on td "76674" at bounding box center [1228, 283] width 94 height 24
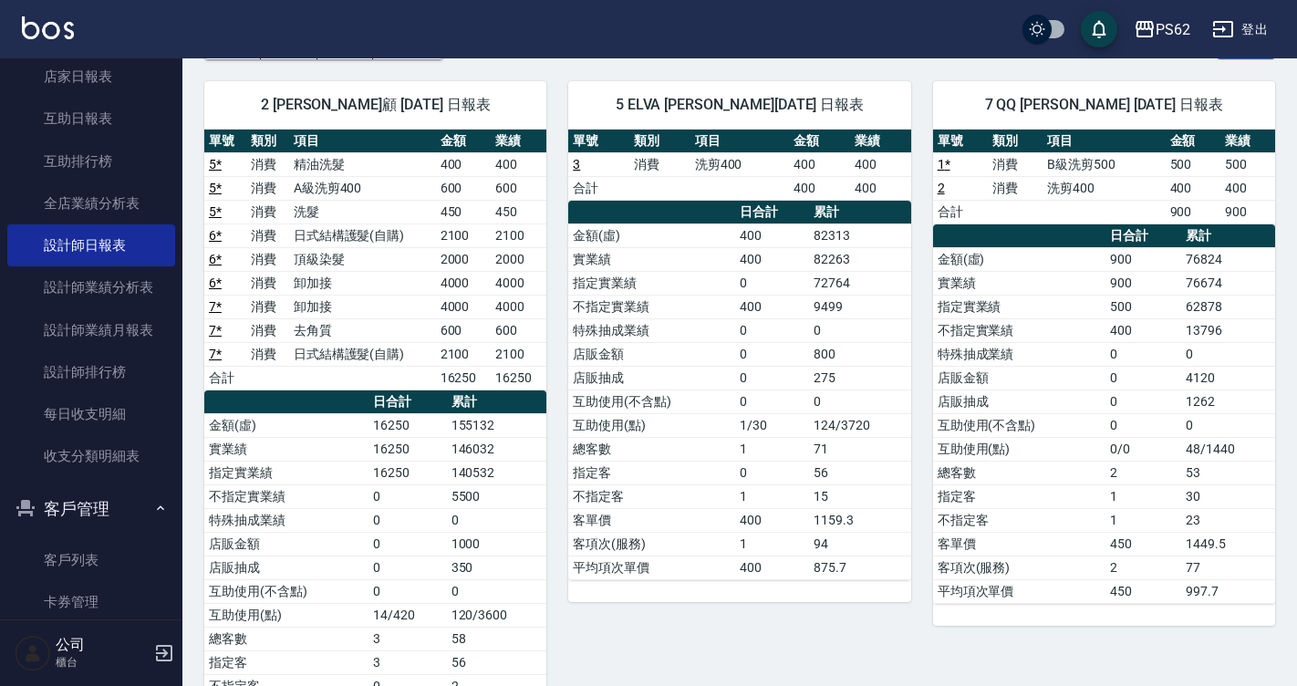
click at [1224, 283] on td "76674" at bounding box center [1228, 283] width 94 height 24
